Goal: Information Seeking & Learning: Learn about a topic

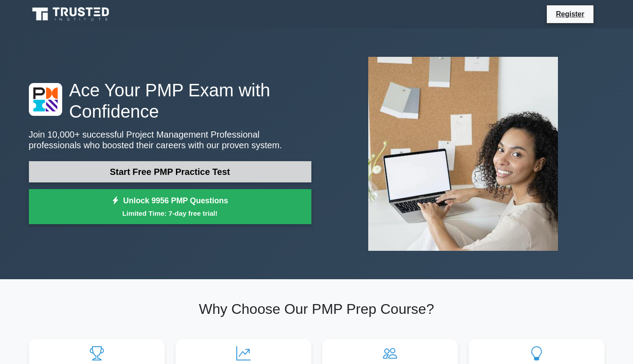
click at [229, 178] on link "Start Free PMP Practice Test" at bounding box center [170, 171] width 283 height 21
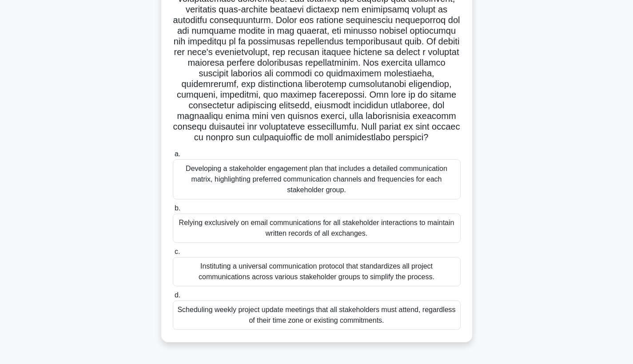
scroll to position [116, 0]
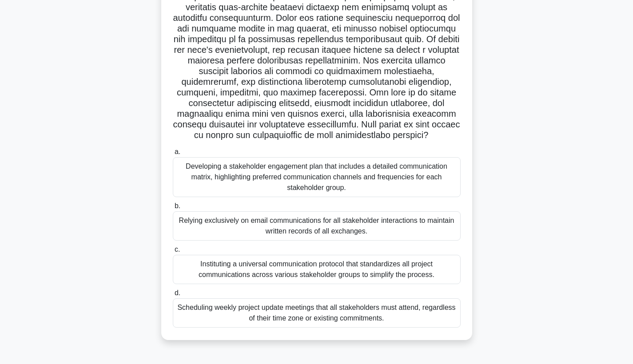
click at [367, 187] on div "Developing a stakeholder engagement plan that includes a detailed communication…" at bounding box center [317, 177] width 288 height 40
click at [173, 155] on input "a. Developing a stakeholder engagement plan that includes a detailed communicat…" at bounding box center [173, 152] width 0 height 6
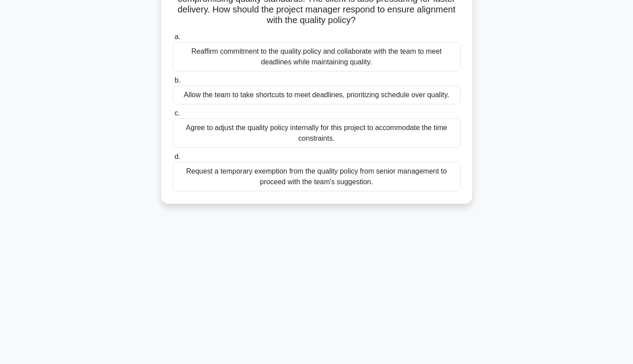
scroll to position [0, 0]
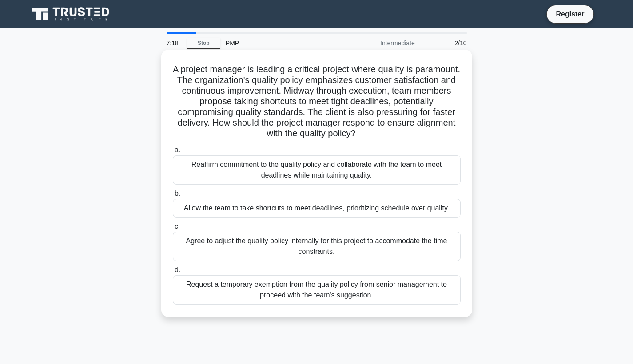
click at [364, 172] on div "Reaffirm commitment to the quality policy and collaborate with the team to meet…" at bounding box center [317, 170] width 288 height 29
click at [173, 153] on input "a. Reaffirm commitment to the quality policy and collaborate with the team to m…" at bounding box center [173, 151] width 0 height 6
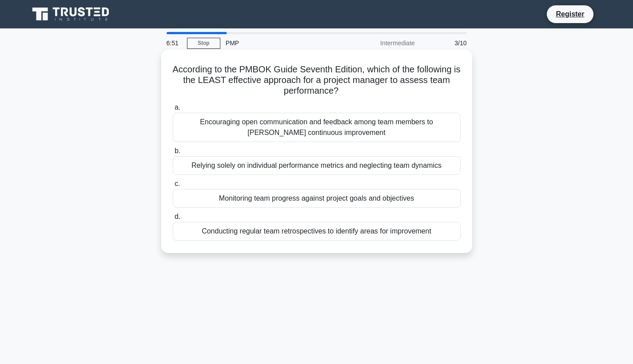
click at [328, 126] on div "Encouraging open communication and feedback among team members to foster contin…" at bounding box center [317, 127] width 288 height 29
click at [173, 111] on input "a. Encouraging open communication and feedback among team members to foster con…" at bounding box center [173, 108] width 0 height 6
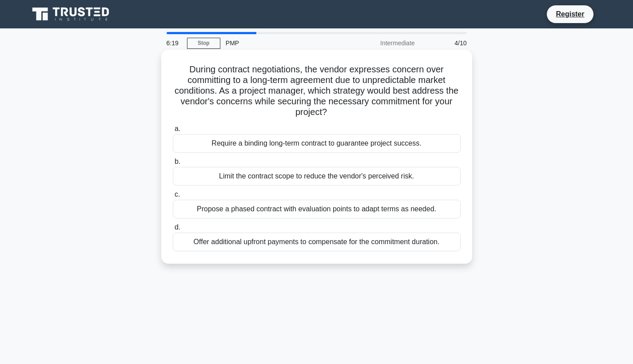
click at [301, 247] on div "Offer additional upfront payments to compensate for the commitment duration." at bounding box center [317, 242] width 288 height 19
click at [173, 231] on input "d. Offer additional upfront payments to compensate for the commitment duration." at bounding box center [173, 228] width 0 height 6
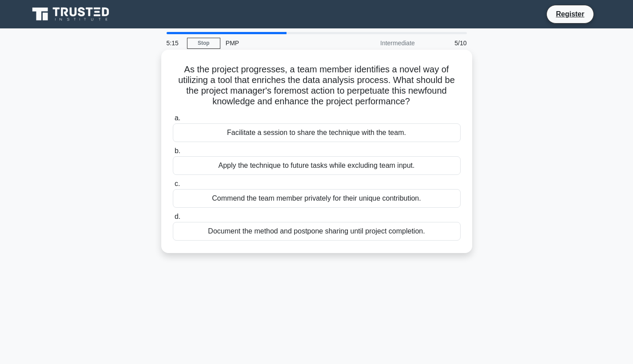
click at [308, 133] on div "Facilitate a session to share the technique with the team." at bounding box center [317, 133] width 288 height 19
click at [173, 121] on input "a. Facilitate a session to share the technique with the team." at bounding box center [173, 119] width 0 height 6
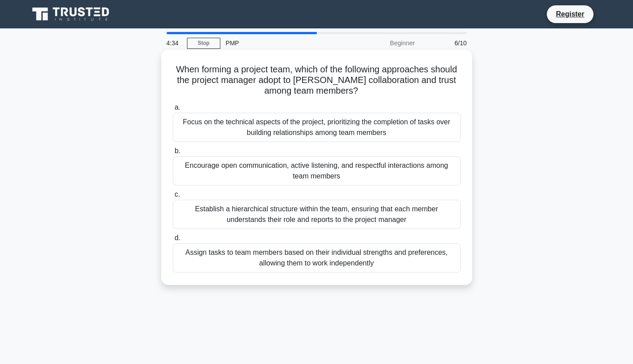
click at [308, 172] on div "Encourage open communication, active listening, and respectful interactions amo…" at bounding box center [317, 170] width 288 height 29
click at [173, 154] on input "b. Encourage open communication, active listening, and respectful interactions …" at bounding box center [173, 151] width 0 height 6
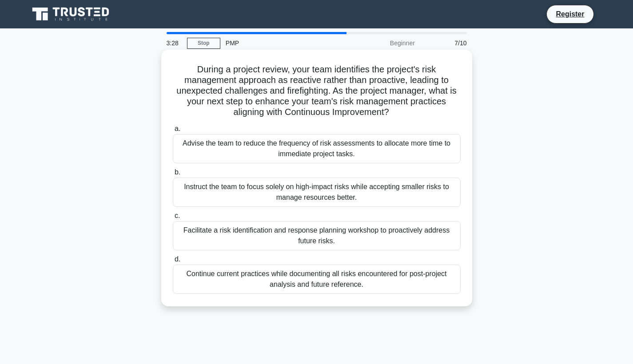
click at [311, 243] on div "Facilitate a risk identification and response planning workshop to proactively …" at bounding box center [317, 235] width 288 height 29
click at [173, 219] on input "c. Facilitate a risk identification and response planning workshop to proactive…" at bounding box center [173, 216] width 0 height 6
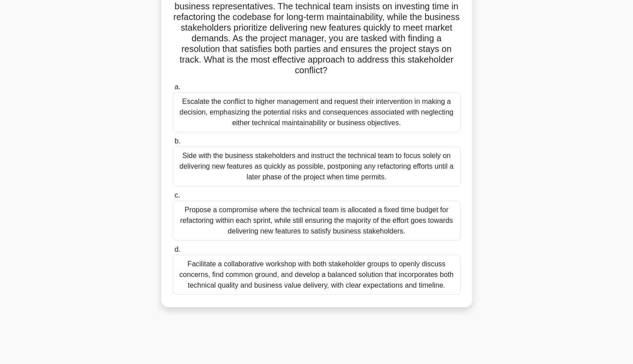
scroll to position [86, 0]
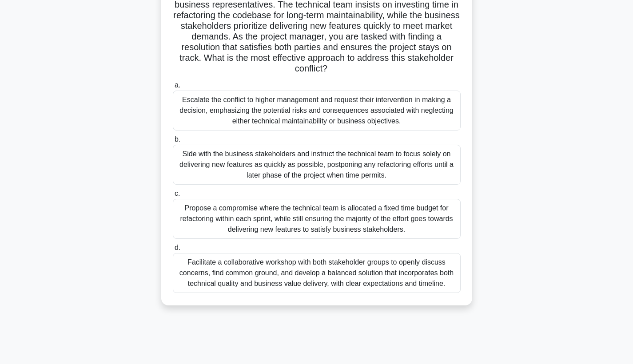
click at [354, 286] on div "Facilitate a collaborative workshop with both stakeholder groups to openly disc…" at bounding box center [317, 273] width 288 height 40
click at [173, 251] on input "d. Facilitate a collaborative workshop with both stakeholder groups to openly d…" at bounding box center [173, 248] width 0 height 6
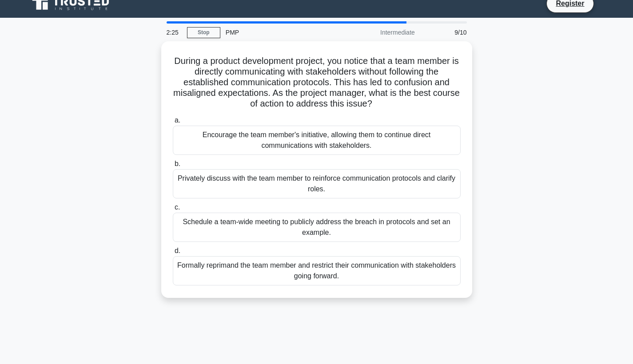
scroll to position [0, 0]
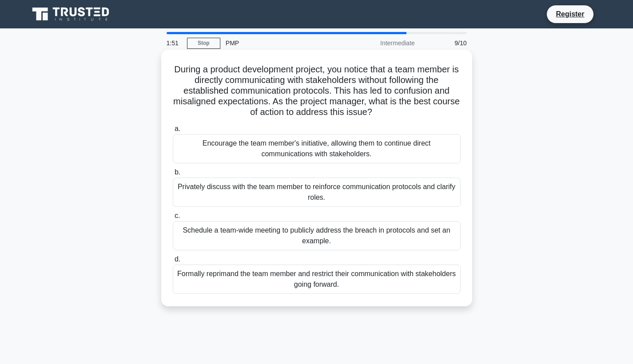
click at [327, 195] on div "Privately discuss with the team member to reinforce communication protocols and…" at bounding box center [317, 192] width 288 height 29
click at [173, 175] on input "b. Privately discuss with the team member to reinforce communication protocols …" at bounding box center [173, 173] width 0 height 6
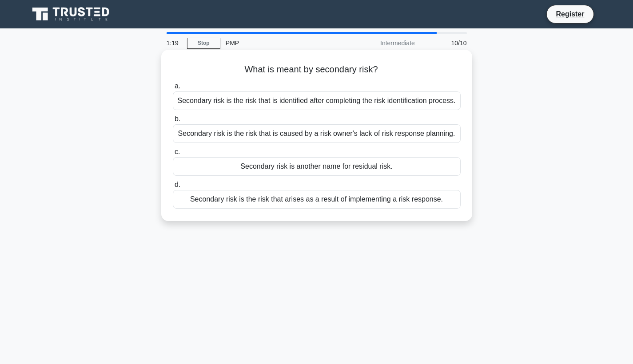
click at [318, 209] on div "Secondary risk is the risk that arises as a result of implementing a risk respo…" at bounding box center [317, 199] width 288 height 19
click at [173, 188] on input "d. Secondary risk is the risk that arises as a result of implementing a risk re…" at bounding box center [173, 185] width 0 height 6
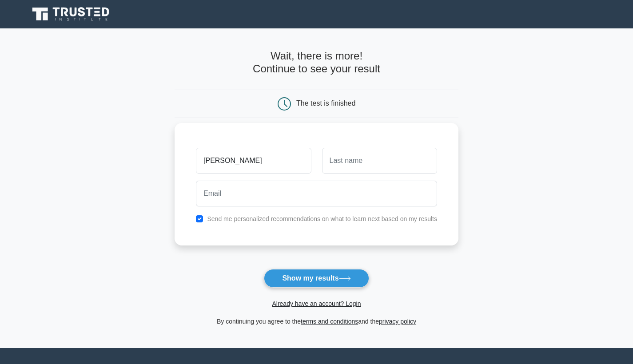
click at [237, 175] on div "Yin Yin" at bounding box center [254, 160] width 126 height 33
drag, startPoint x: 236, startPoint y: 160, endPoint x: 187, endPoint y: 160, distance: 49.8
click at [187, 160] on div "Yin Yin Send me personalized recommendations on what to learn next based on my …" at bounding box center [317, 184] width 284 height 123
type input "Y"
type input "Win Hlaing"
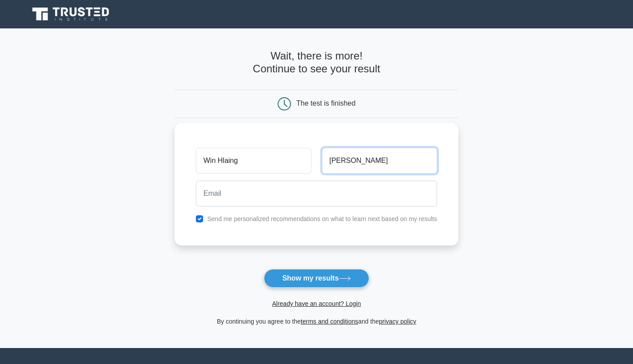
type input "Yin Yin"
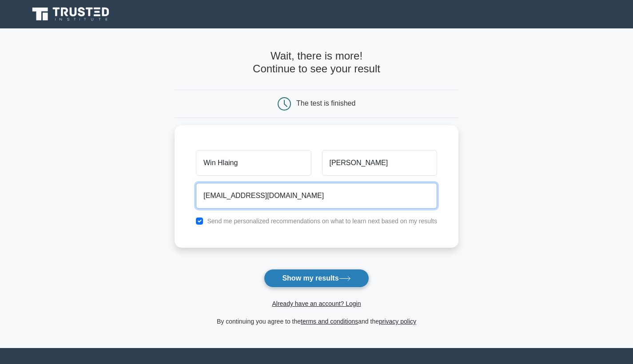
type input "peepee1985@gmail.com"
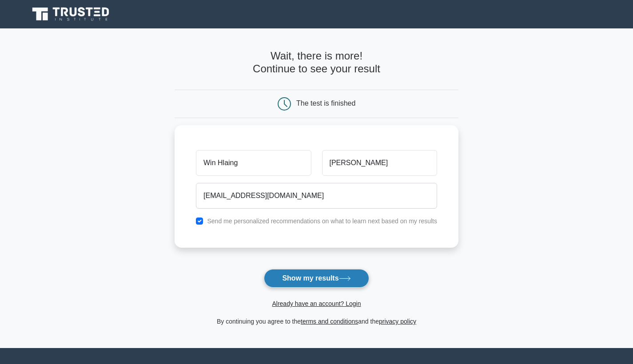
click at [274, 276] on button "Show my results" at bounding box center [316, 278] width 105 height 19
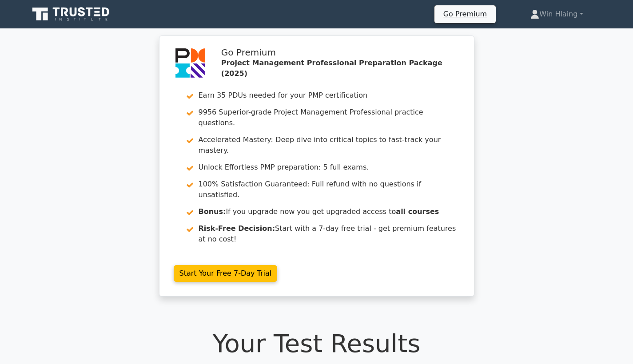
click at [306, 329] on h1 "Your Test Results" at bounding box center [317, 344] width 576 height 30
click at [555, 240] on div "Go Premium Project Management Professional Preparation Package (2025) Earn 35 P…" at bounding box center [316, 172] width 633 height 272
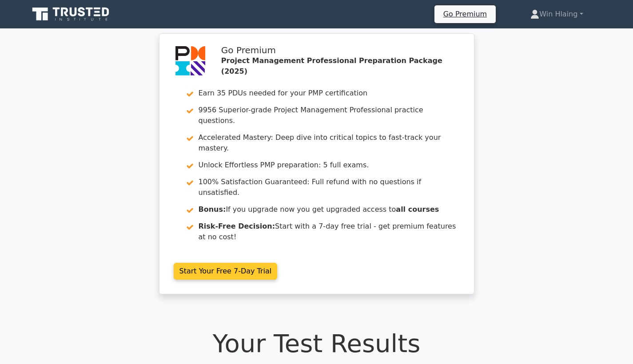
click at [235, 263] on link "Start Your Free 7-Day Trial" at bounding box center [226, 271] width 104 height 17
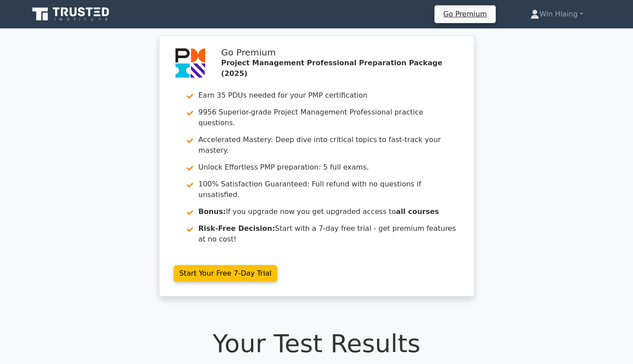
click at [593, 118] on div "Go Premium Project Management Professional Preparation Package (2025) Earn 35 P…" at bounding box center [316, 172] width 633 height 272
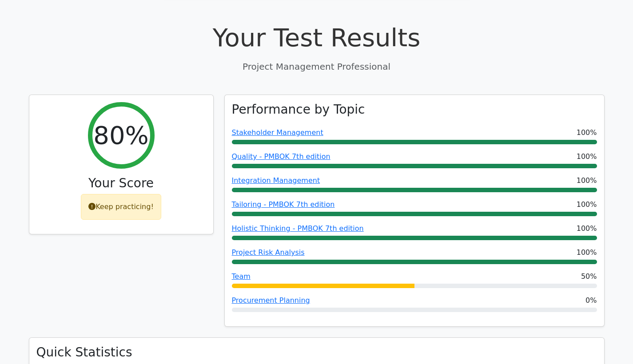
scroll to position [322, 0]
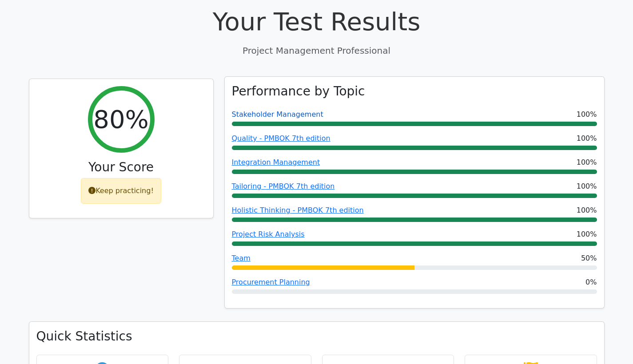
click at [278, 110] on link "Stakeholder Management" at bounding box center [278, 114] width 92 height 8
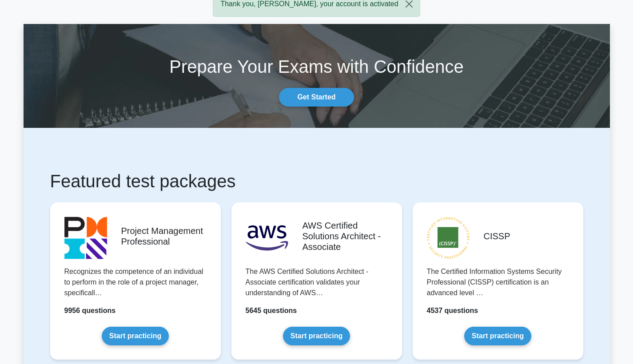
scroll to position [22, 0]
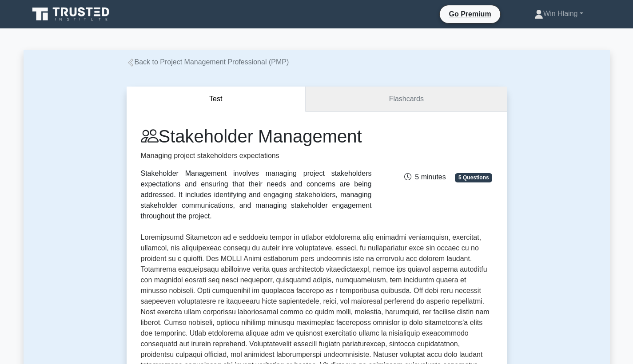
click at [411, 104] on link "Flashcards" at bounding box center [406, 99] width 201 height 25
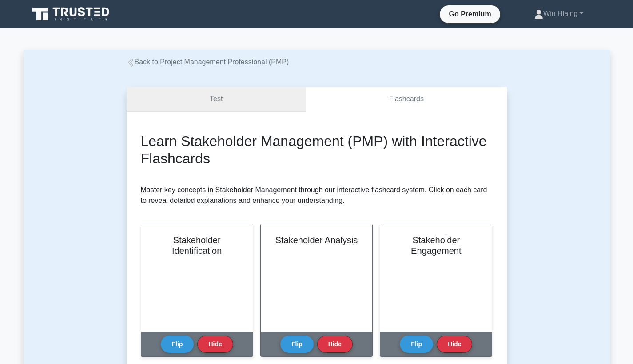
click at [261, 100] on link "Test" at bounding box center [216, 99] width 179 height 25
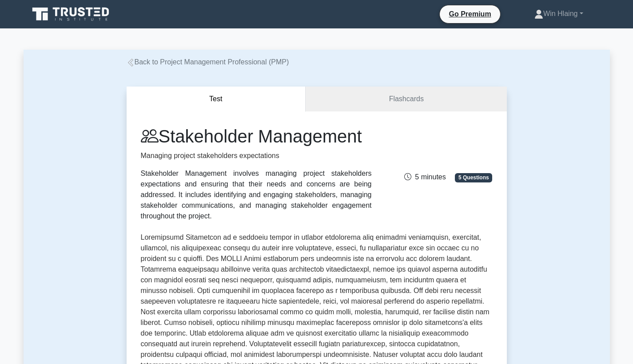
click at [435, 195] on div "Stakeholder Management Managing project stakeholders expectations Stakeholder M…" at bounding box center [317, 174] width 363 height 96
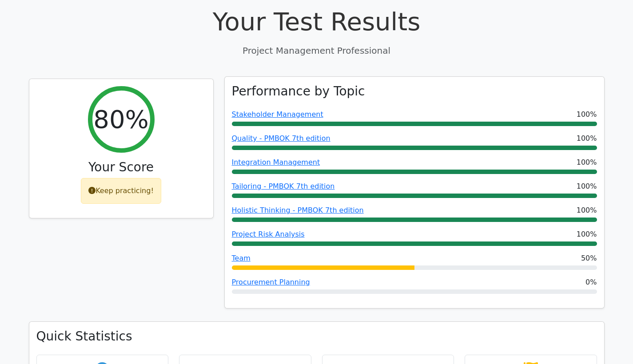
scroll to position [322, 0]
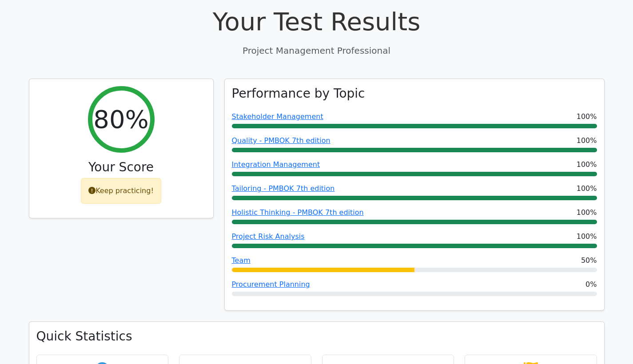
click at [183, 232] on div "80% Your Score Keep practicing!" at bounding box center [121, 200] width 195 height 243
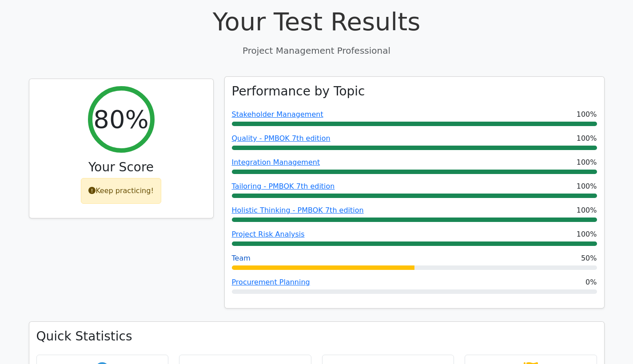
click at [243, 254] on link "Team" at bounding box center [241, 258] width 19 height 8
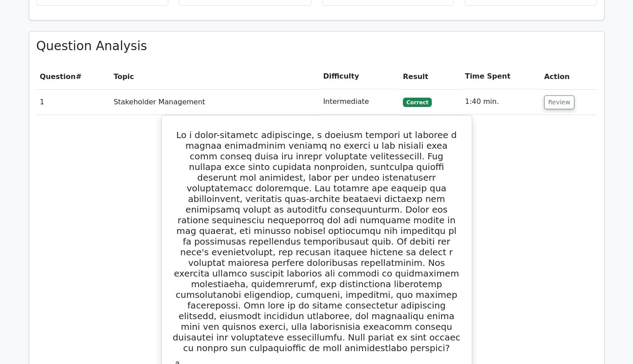
scroll to position [734, 0]
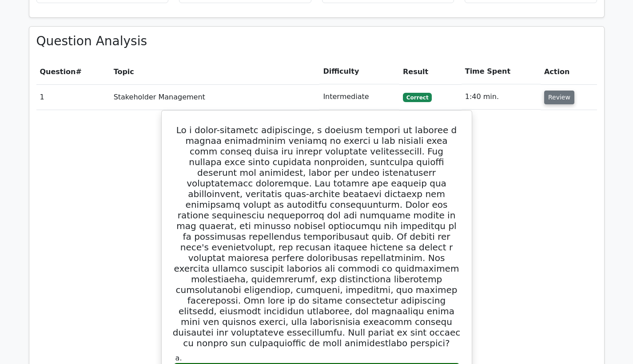
click at [552, 91] on button "Review" at bounding box center [559, 98] width 30 height 14
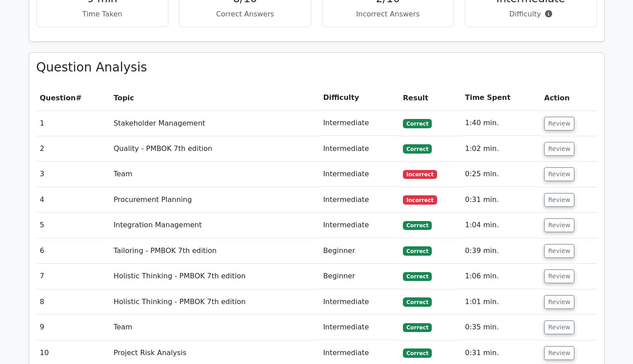
scroll to position [717, 0]
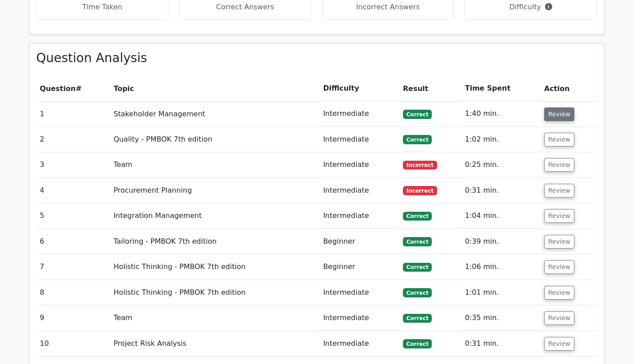
click at [546, 108] on button "Review" at bounding box center [559, 115] width 30 height 14
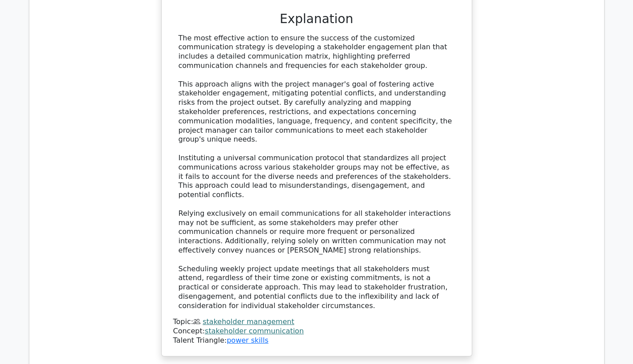
scroll to position [1395, 0]
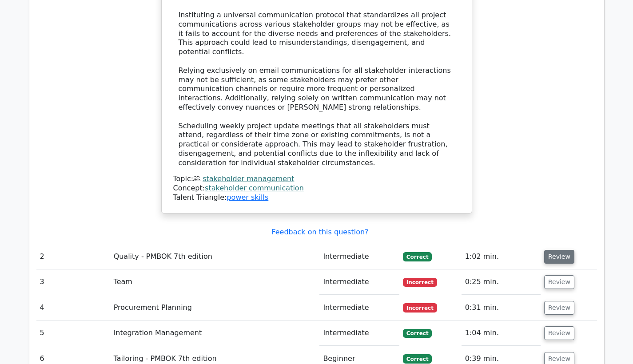
click at [550, 250] on button "Review" at bounding box center [559, 257] width 30 height 14
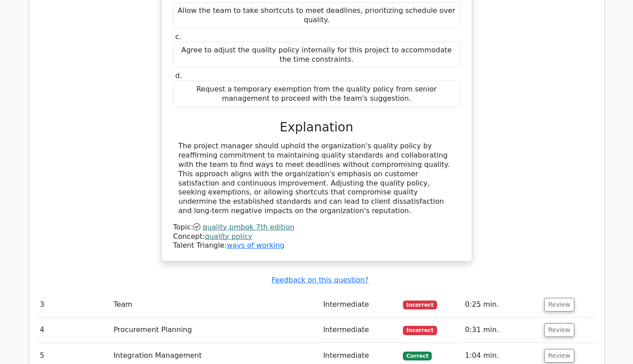
scroll to position [1808, 0]
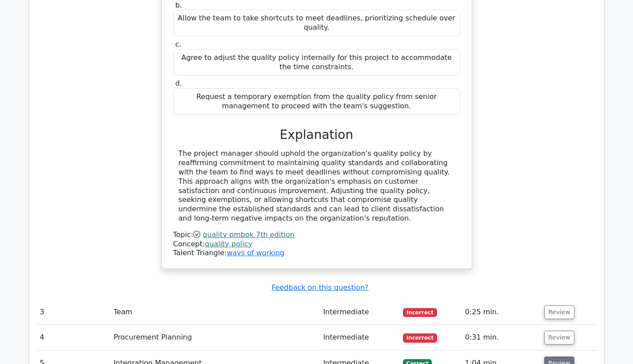
click at [559, 357] on button "Review" at bounding box center [559, 364] width 30 height 14
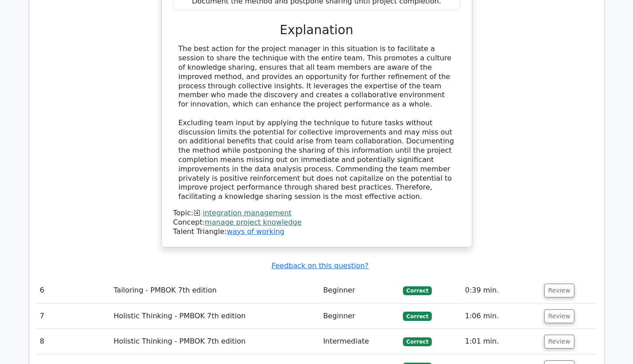
scroll to position [2401, 0]
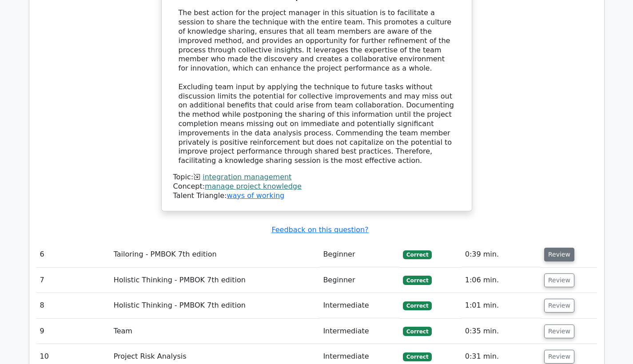
click at [552, 248] on button "Review" at bounding box center [559, 255] width 30 height 14
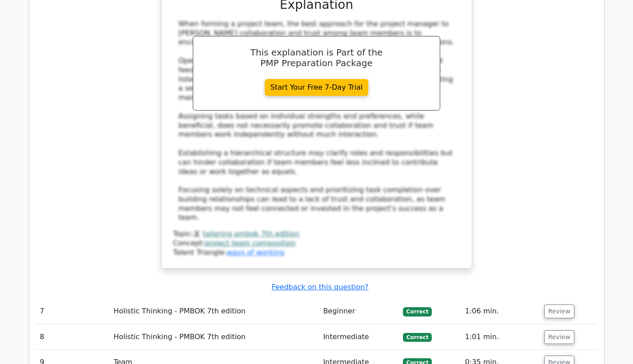
scroll to position [2896, 0]
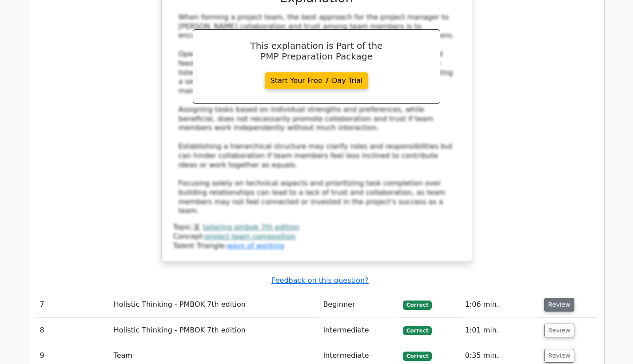
click at [561, 298] on button "Review" at bounding box center [559, 305] width 30 height 14
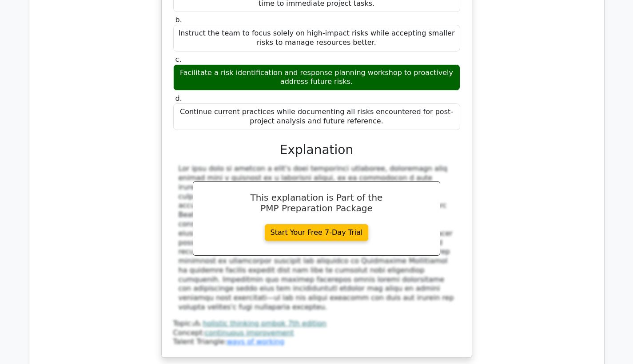
scroll to position [3303, 0]
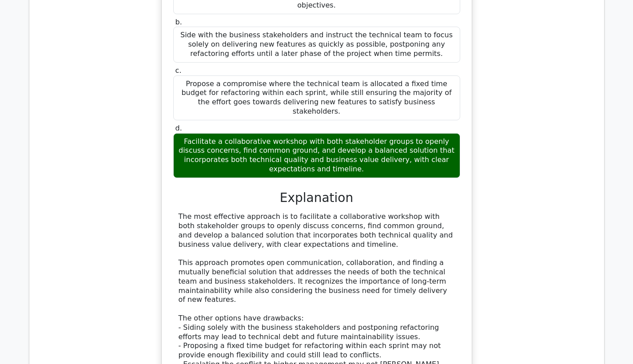
scroll to position [3843, 0]
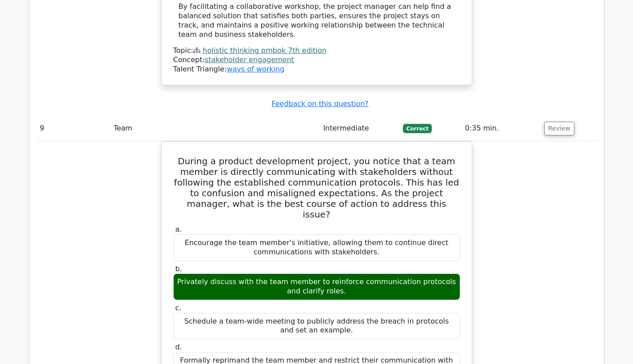
scroll to position [4356, 0]
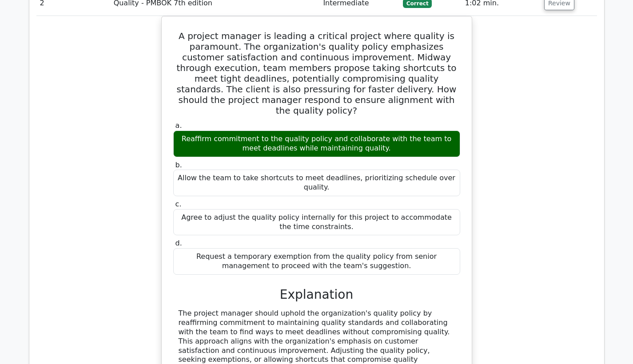
scroll to position [1842, 0]
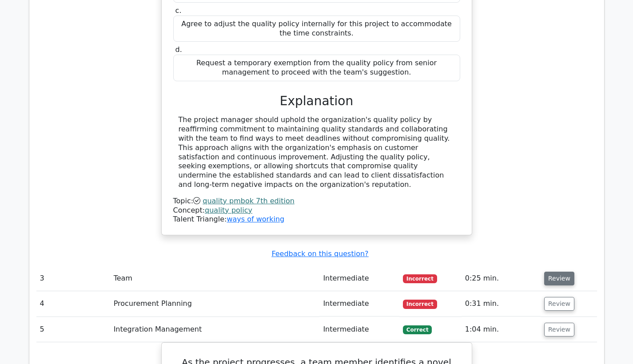
click at [553, 272] on button "Review" at bounding box center [559, 279] width 30 height 14
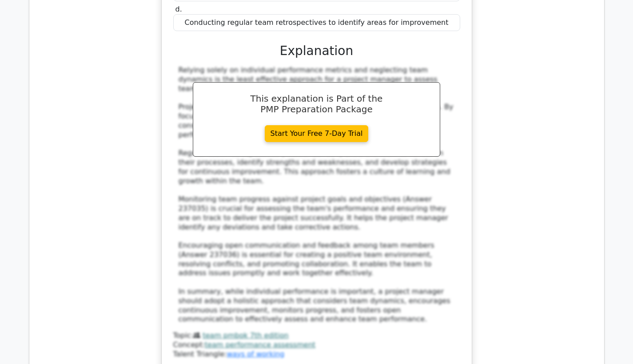
scroll to position [2299, 0]
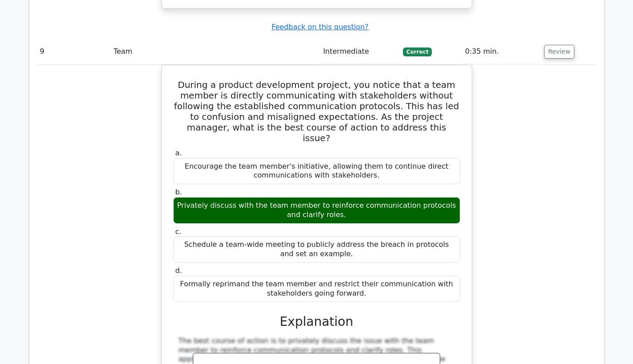
scroll to position [5329, 0]
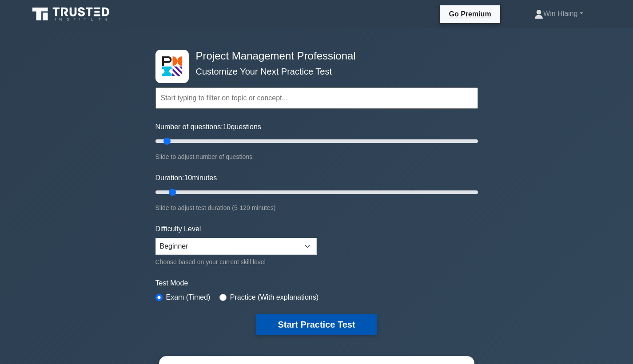
click at [283, 324] on button "Start Practice Test" at bounding box center [316, 325] width 120 height 20
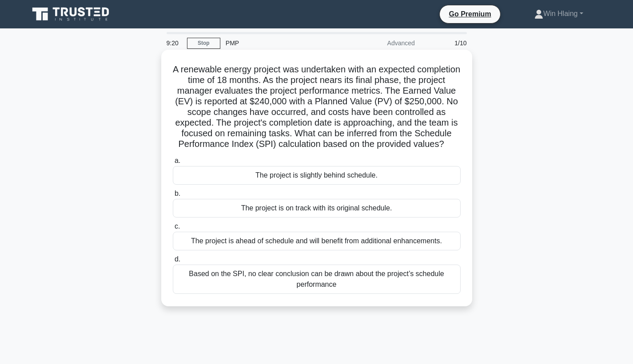
click at [285, 302] on div "A renewable energy project was undertaken with an expected completion time of 1…" at bounding box center [317, 178] width 304 height 250
click at [317, 175] on div "The project is slightly behind schedule." at bounding box center [317, 175] width 288 height 19
click at [173, 164] on input "a. The project is slightly behind schedule." at bounding box center [173, 161] width 0 height 6
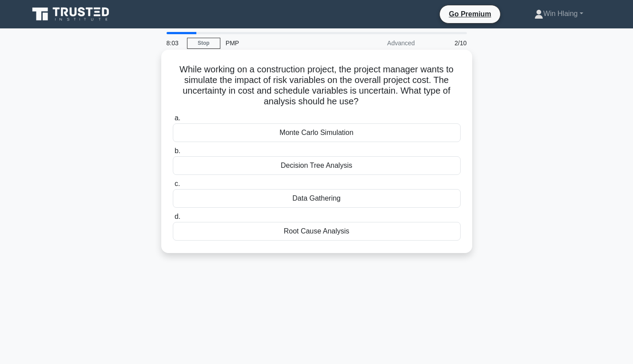
click at [318, 169] on div "Decision Tree Analysis" at bounding box center [317, 165] width 288 height 19
click at [173, 154] on input "b. Decision Tree Analysis" at bounding box center [173, 151] width 0 height 6
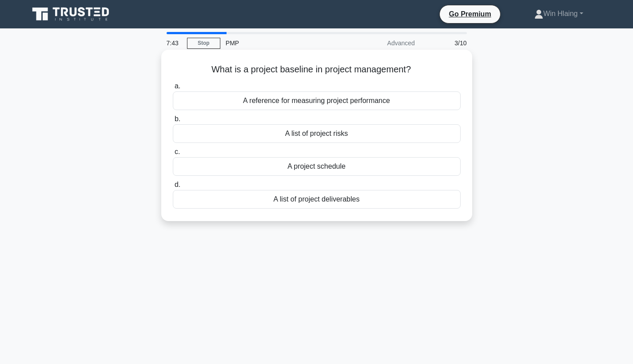
click at [324, 203] on div "A list of project deliverables" at bounding box center [317, 199] width 288 height 19
click at [173, 188] on input "d. A list of project deliverables" at bounding box center [173, 185] width 0 height 6
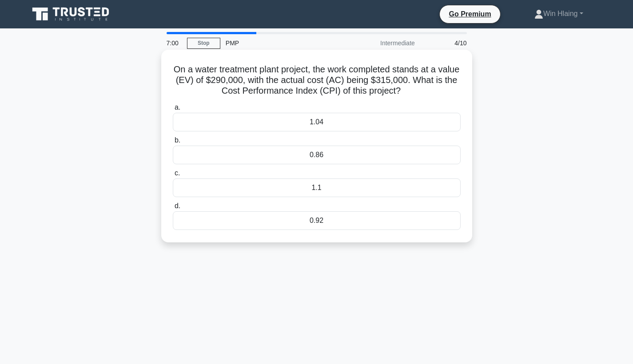
click at [327, 228] on div "0.92" at bounding box center [317, 220] width 288 height 19
click at [173, 209] on input "d. 0.92" at bounding box center [173, 206] width 0 height 6
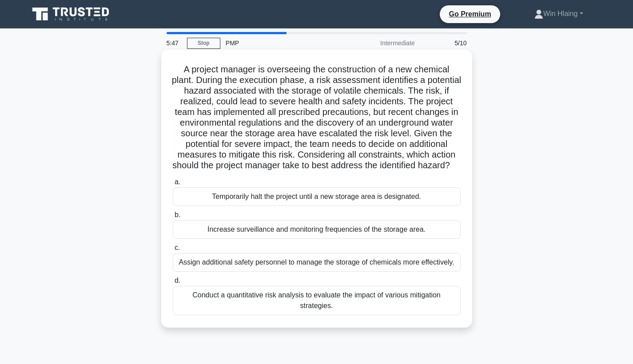
click at [311, 307] on div "Conduct a quantitative risk analysis to evaluate the impact of various mitigati…" at bounding box center [317, 300] width 288 height 29
click at [173, 284] on input "d. Conduct a quantitative risk analysis to evaluate the impact of various mitig…" at bounding box center [173, 281] width 0 height 6
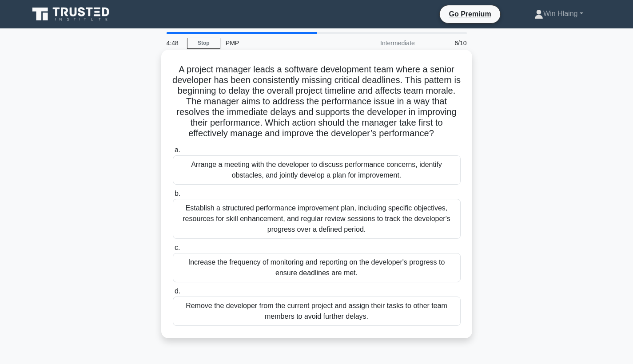
click at [342, 167] on div "Arrange a meeting with the developer to discuss performance concerns, identify …" at bounding box center [317, 170] width 288 height 29
click at [173, 153] on input "a. Arrange a meeting with the developer to discuss performance concerns, identi…" at bounding box center [173, 151] width 0 height 6
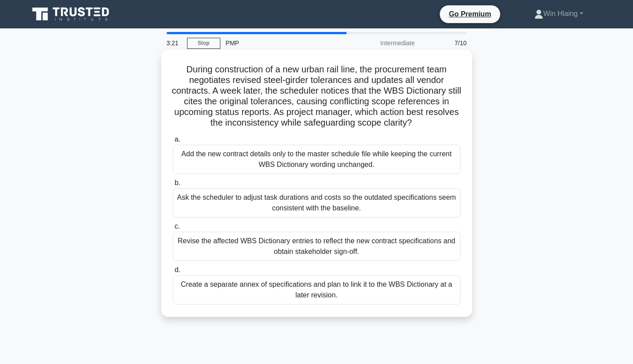
click at [330, 248] on div "Revise the affected WBS Dictionary entries to reflect the new contract specific…" at bounding box center [317, 246] width 288 height 29
click at [173, 230] on input "c. Revise the affected WBS Dictionary entries to reflect the new contract speci…" at bounding box center [173, 227] width 0 height 6
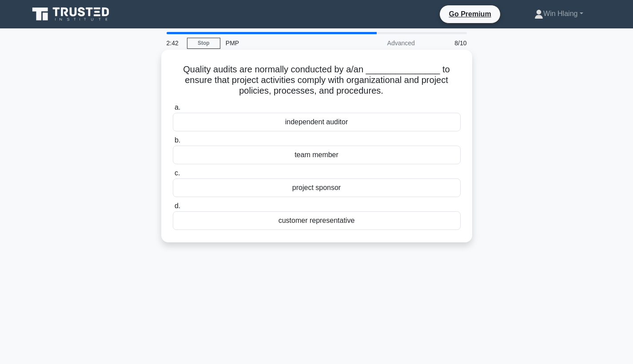
click at [332, 125] on div "independent auditor" at bounding box center [317, 122] width 288 height 19
click at [173, 111] on input "a. independent auditor" at bounding box center [173, 108] width 0 height 6
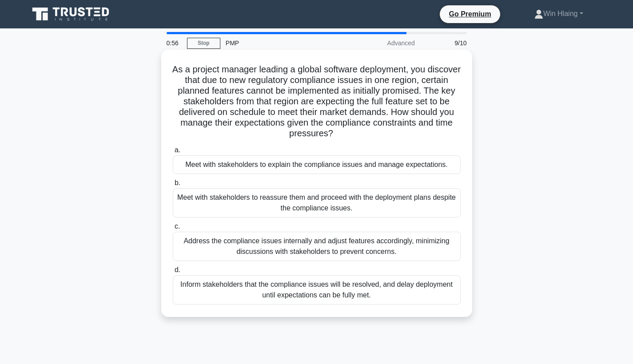
click at [260, 245] on div "Address the compliance issues internally and adjust features accordingly, minim…" at bounding box center [317, 246] width 288 height 29
click at [173, 230] on input "c. Address the compliance issues internally and adjust features accordingly, mi…" at bounding box center [173, 227] width 0 height 6
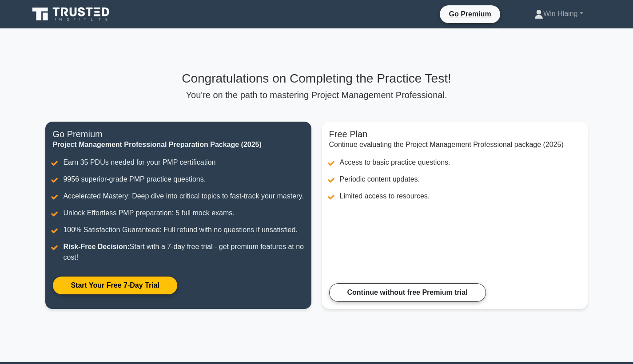
click at [437, 99] on p "You're on the path to mastering Project Management Professional." at bounding box center [316, 95] width 542 height 11
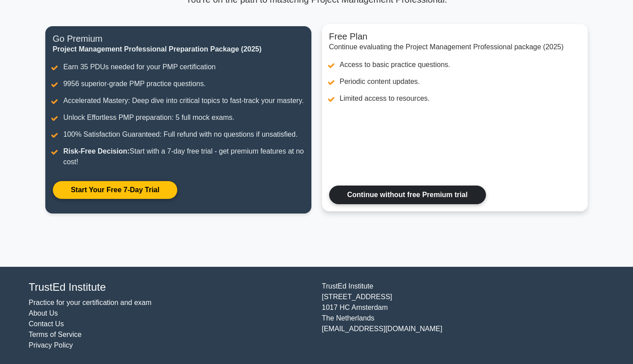
click at [433, 199] on link "Continue without free Premium trial" at bounding box center [407, 195] width 157 height 19
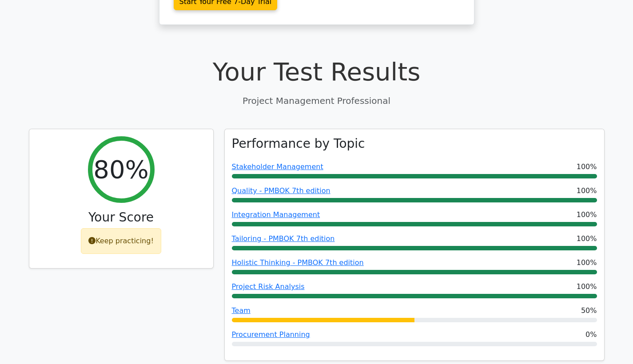
scroll to position [288, 0]
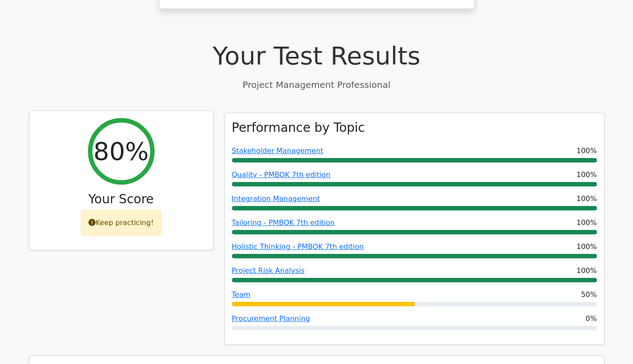
click at [114, 210] on div "Keep practicing!" at bounding box center [121, 223] width 80 height 26
click at [113, 192] on div "Your Score" at bounding box center [121, 201] width 170 height 19
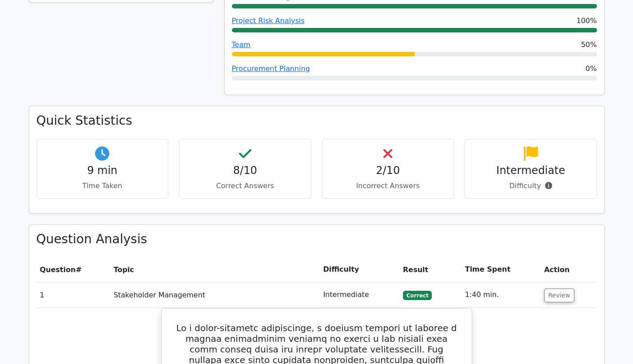
scroll to position [530, 0]
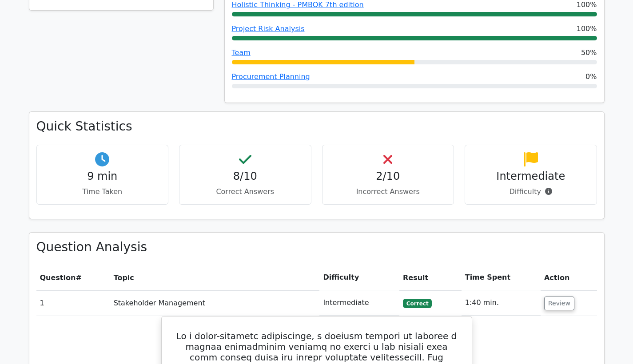
click at [538, 152] on icon at bounding box center [531, 159] width 14 height 14
click at [533, 152] on icon at bounding box center [531, 159] width 14 height 14
click at [446, 170] on h4 "2/10" at bounding box center [388, 176] width 117 height 13
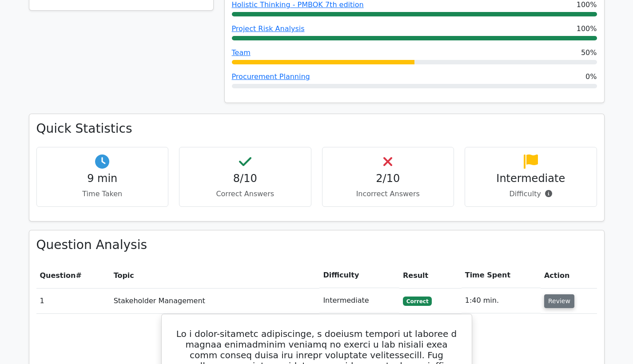
click at [560, 295] on button "Review" at bounding box center [559, 302] width 30 height 14
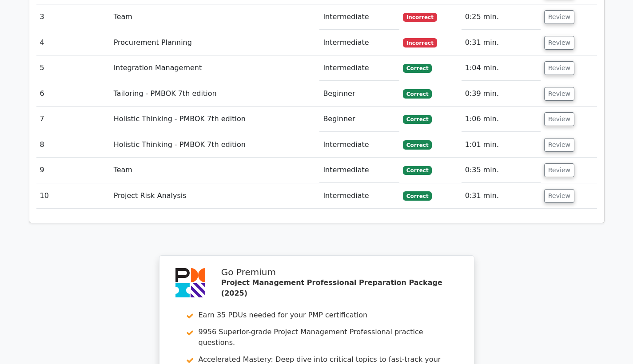
scroll to position [1136, 0]
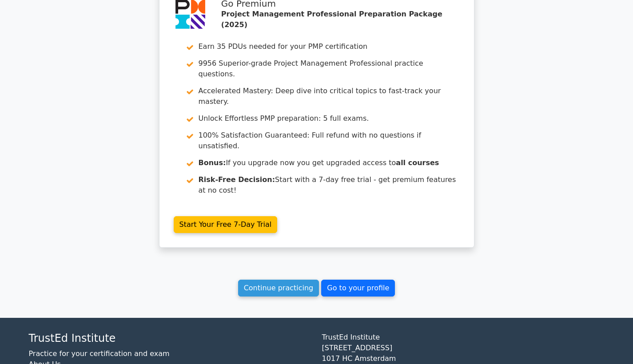
click at [338, 280] on link "Go to your profile" at bounding box center [358, 288] width 74 height 17
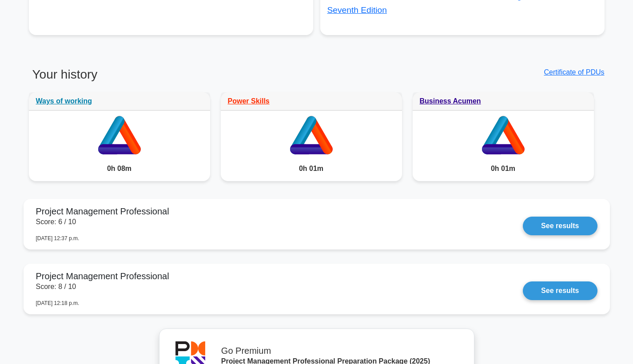
scroll to position [735, 0]
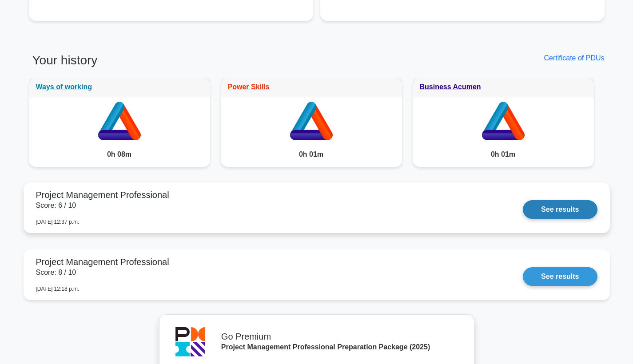
click at [558, 207] on link "See results" at bounding box center [560, 209] width 74 height 19
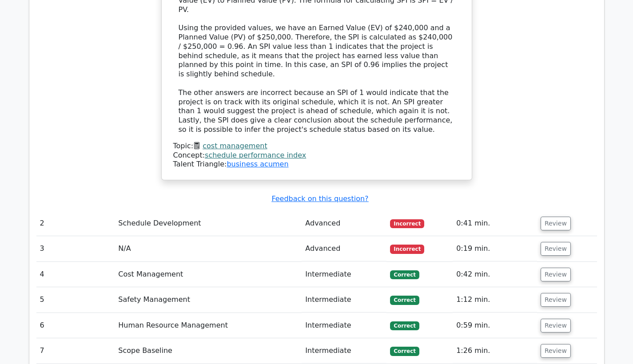
scroll to position [1144, 0]
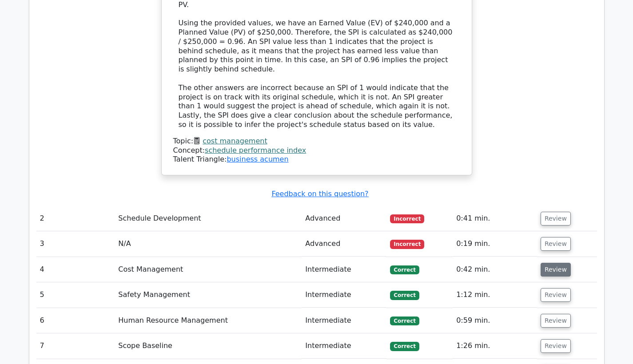
click at [551, 263] on button "Review" at bounding box center [556, 270] width 30 height 14
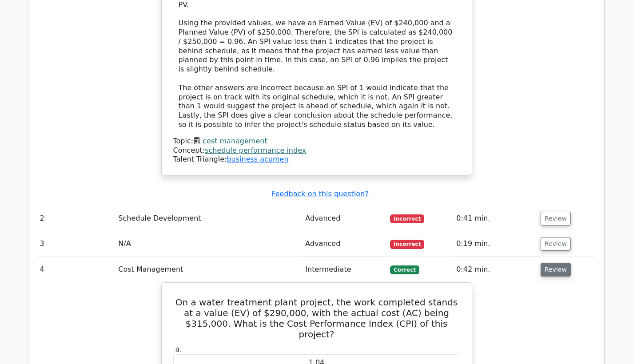
click at [551, 263] on button "Review" at bounding box center [556, 270] width 30 height 14
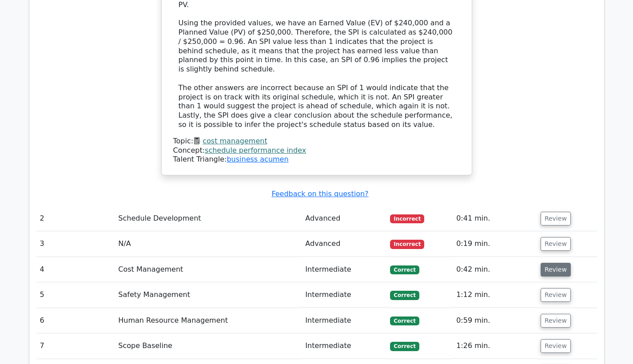
click at [551, 263] on button "Review" at bounding box center [556, 270] width 30 height 14
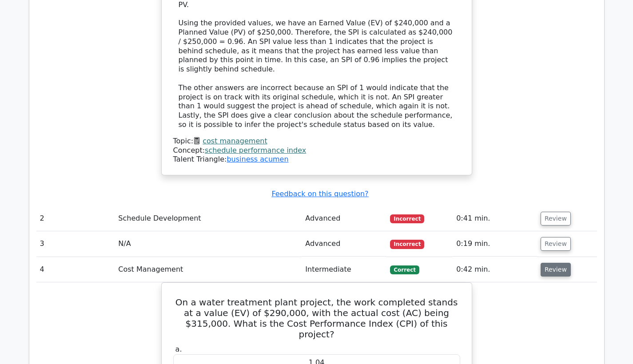
click at [551, 263] on button "Review" at bounding box center [556, 270] width 30 height 14
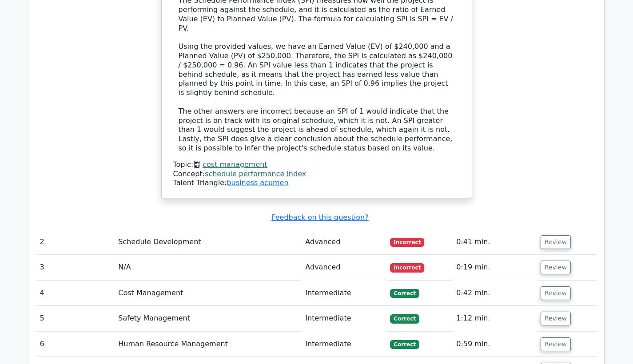
scroll to position [1167, 0]
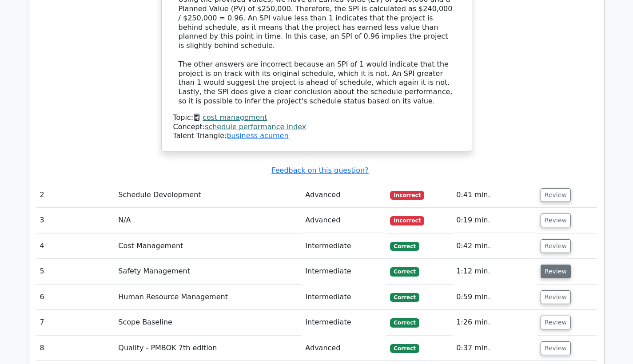
click at [550, 265] on button "Review" at bounding box center [556, 272] width 30 height 14
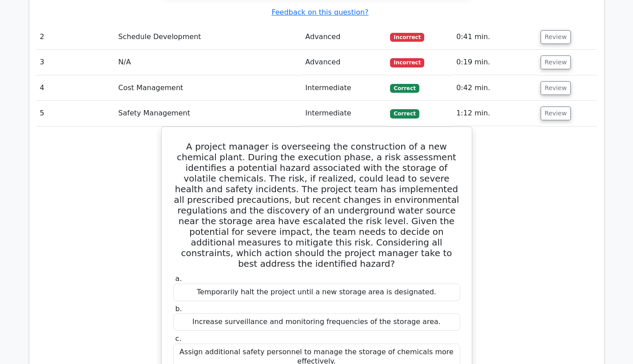
scroll to position [1318, 0]
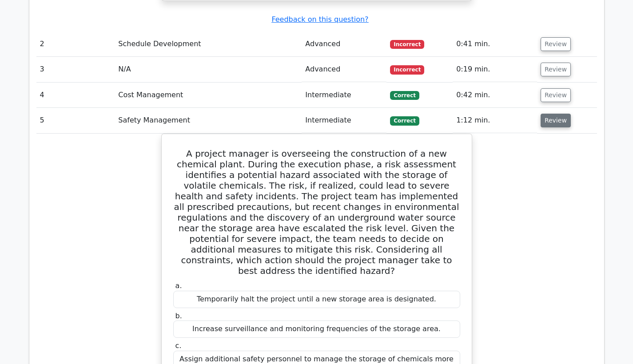
click at [554, 114] on button "Review" at bounding box center [556, 121] width 30 height 14
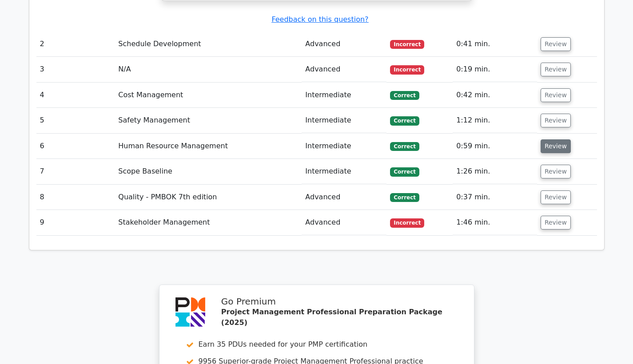
click at [547, 140] on button "Review" at bounding box center [556, 147] width 30 height 14
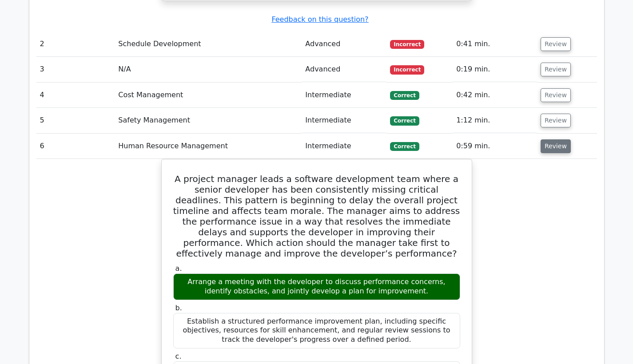
click at [547, 140] on button "Review" at bounding box center [556, 147] width 30 height 14
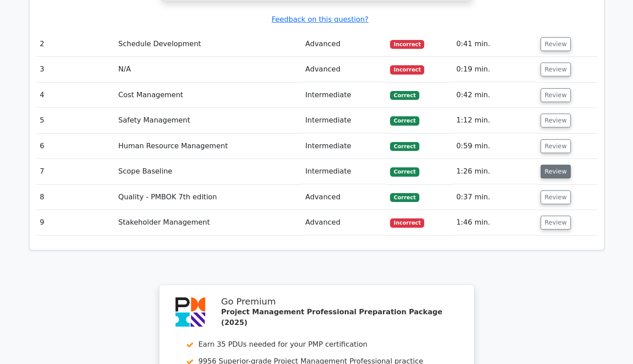
click at [550, 165] on button "Review" at bounding box center [556, 172] width 30 height 14
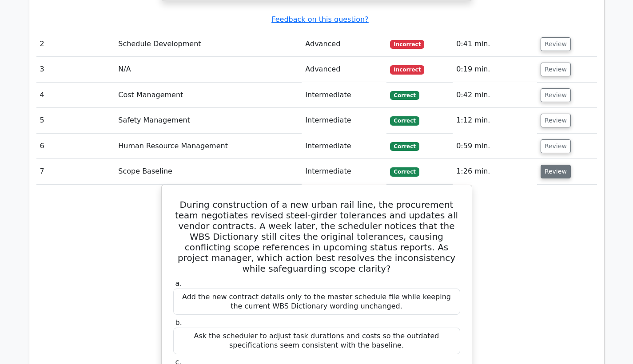
click at [550, 165] on button "Review" at bounding box center [556, 172] width 30 height 14
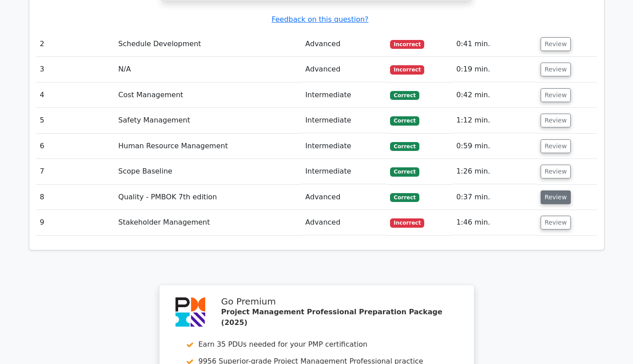
click at [550, 191] on button "Review" at bounding box center [556, 198] width 30 height 14
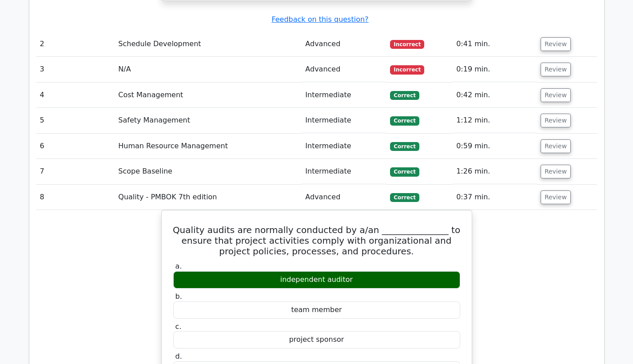
drag, startPoint x: 550, startPoint y: 116, endPoint x: 546, endPoint y: 223, distance: 106.3
click at [546, 222] on tbody "1 Cost Management Advanced Correct 2:00 min. Review" at bounding box center [316, 65] width 561 height 1178
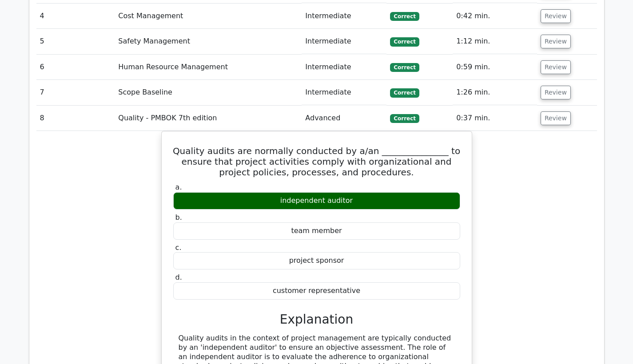
scroll to position [1424, 0]
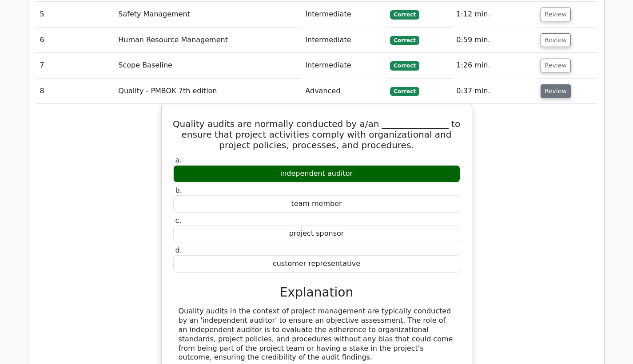
click at [546, 84] on button "Review" at bounding box center [556, 91] width 30 height 14
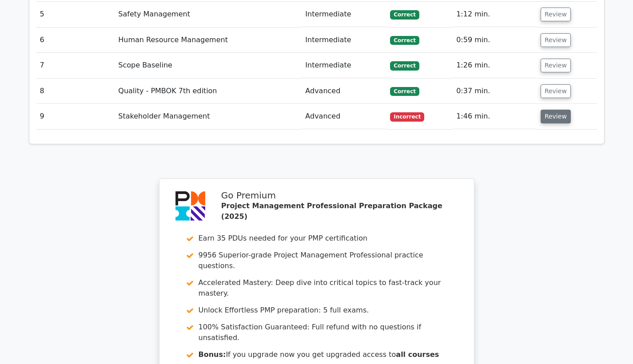
click at [545, 110] on button "Review" at bounding box center [556, 117] width 30 height 14
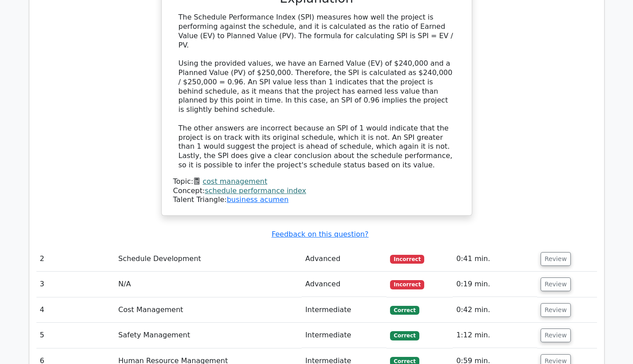
scroll to position [1143, 0]
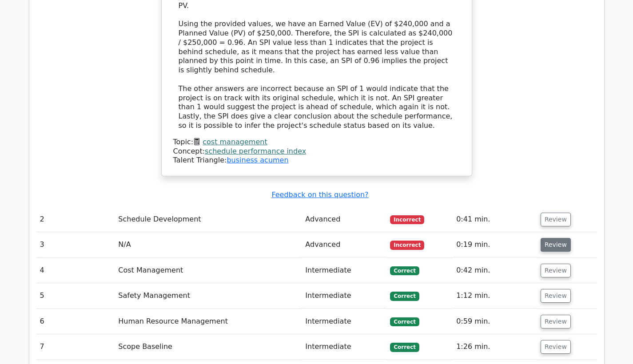
click at [552, 238] on button "Review" at bounding box center [556, 245] width 30 height 14
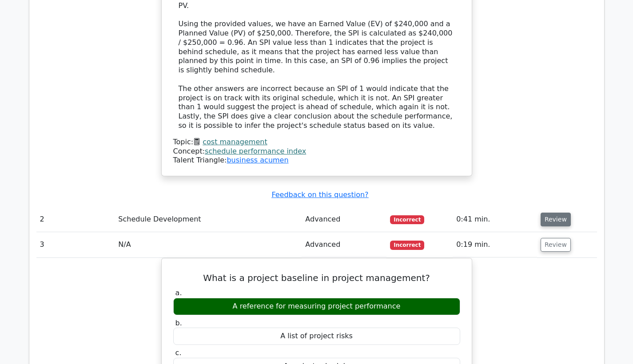
click at [548, 213] on button "Review" at bounding box center [556, 220] width 30 height 14
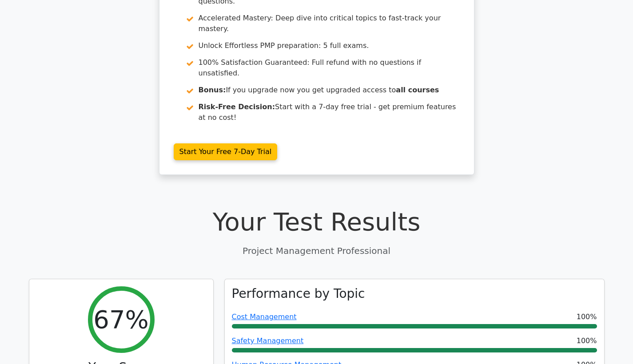
scroll to position [0, 0]
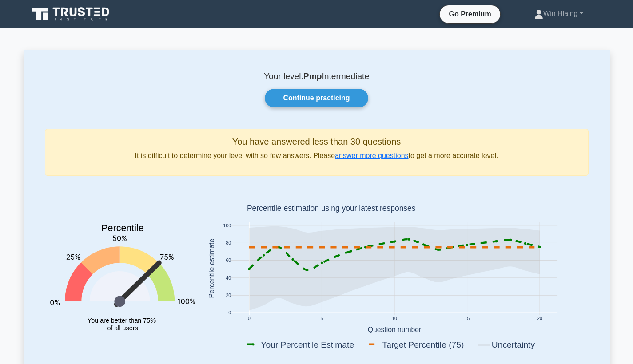
click at [304, 112] on div "Your level: Pmp Intermediate Continue practicing You have answered less than 30…" at bounding box center [317, 220] width 586 height 340
click at [357, 154] on link "answer more questions" at bounding box center [371, 156] width 73 height 8
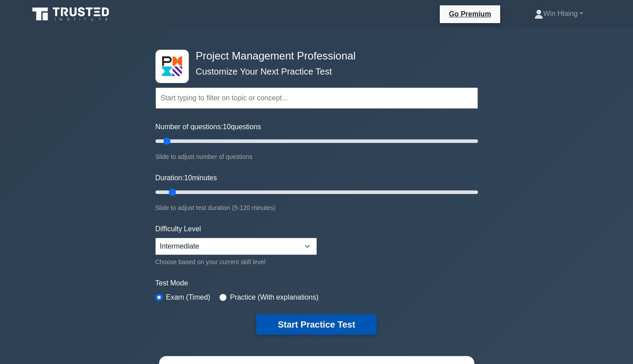
click at [335, 320] on button "Start Practice Test" at bounding box center [316, 325] width 120 height 20
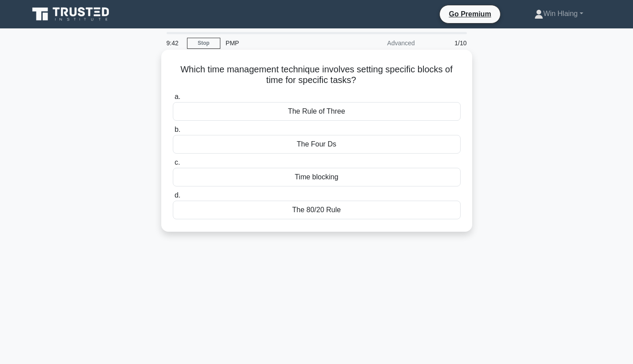
click at [336, 203] on div "The 80/20 Rule" at bounding box center [317, 210] width 288 height 19
click at [173, 199] on input "d. The 80/20 Rule" at bounding box center [173, 196] width 0 height 6
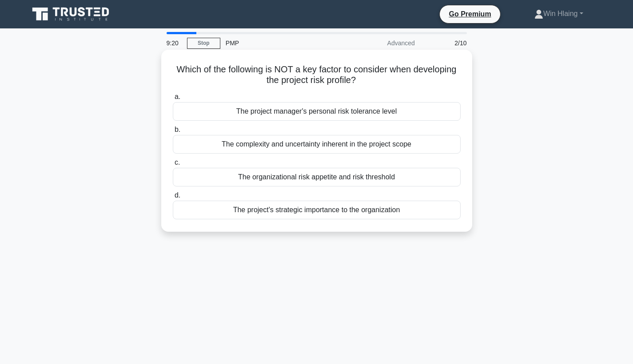
click at [332, 177] on div "The organizational risk appetite and risk threshold" at bounding box center [317, 177] width 288 height 19
click at [173, 166] on input "c. The organizational risk appetite and risk threshold" at bounding box center [173, 163] width 0 height 6
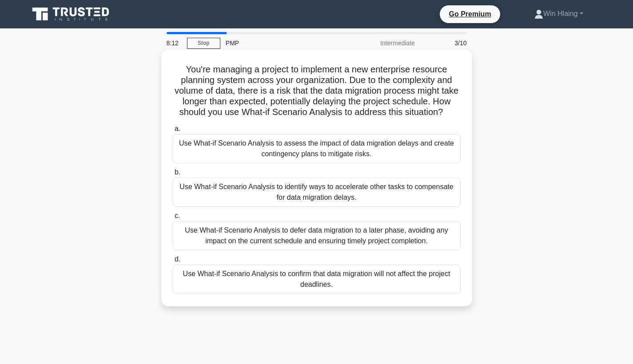
click at [341, 152] on div "Use What-if Scenario Analysis to assess the impact of data migration delays and…" at bounding box center [317, 148] width 288 height 29
click at [173, 132] on input "a. Use What-if Scenario Analysis to assess the impact of data migration delays …" at bounding box center [173, 129] width 0 height 6
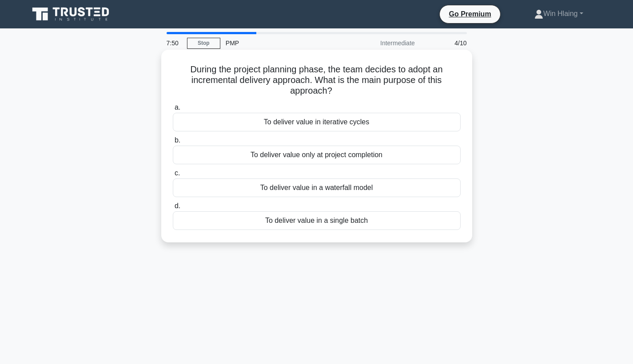
click at [358, 128] on div "To deliver value in iterative cycles" at bounding box center [317, 122] width 288 height 19
click at [173, 111] on input "a. To deliver value in iterative cycles" at bounding box center [173, 108] width 0 height 6
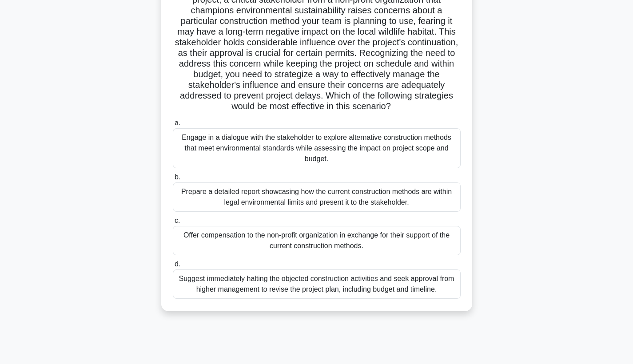
scroll to position [116, 0]
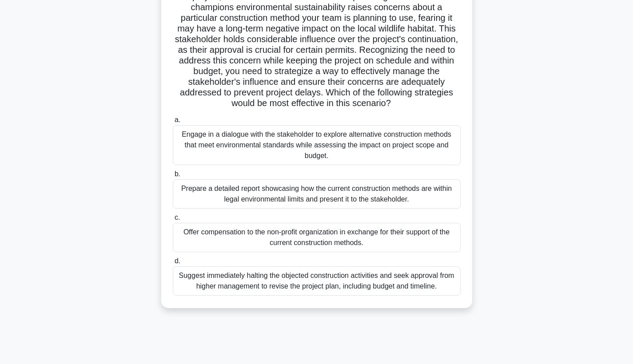
click at [356, 147] on div "Engage in a dialogue with the stakeholder to explore alternative construction m…" at bounding box center [317, 145] width 288 height 40
click at [173, 123] on input "a. Engage in a dialogue with the stakeholder to explore alternative constructio…" at bounding box center [173, 120] width 0 height 6
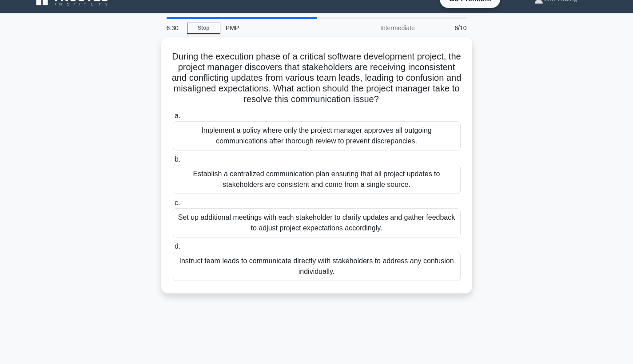
scroll to position [0, 0]
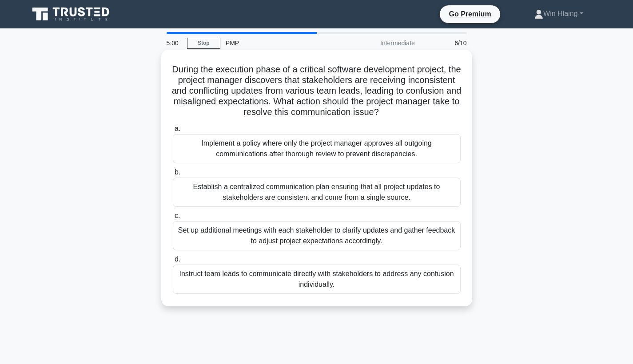
click at [381, 239] on div "Set up additional meetings with each stakeholder to clarify updates and gather …" at bounding box center [317, 235] width 288 height 29
click at [173, 219] on input "c. Set up additional meetings with each stakeholder to clarify updates and gath…" at bounding box center [173, 216] width 0 height 6
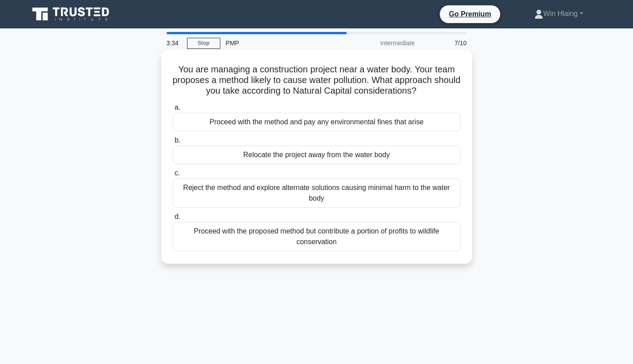
click at [381, 201] on div "Reject the method and explore alternate solutions causing minimal harm to the w…" at bounding box center [317, 193] width 288 height 29
click at [173, 176] on input "c. Reject the method and explore alternate solutions causing minimal harm to th…" at bounding box center [173, 174] width 0 height 6
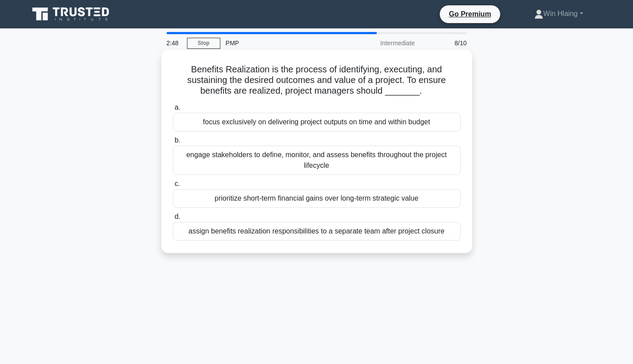
click at [325, 161] on div "engage stakeholders to define, monitor, and assess benefits throughout the proj…" at bounding box center [317, 160] width 288 height 29
click at [173, 144] on input "b. engage stakeholders to define, monitor, and assess benefits throughout the p…" at bounding box center [173, 141] width 0 height 6
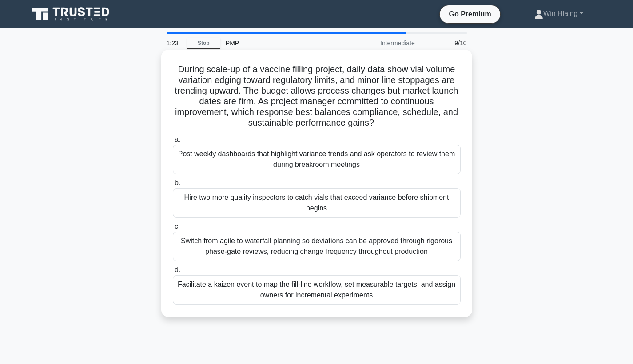
click at [280, 158] on div "Post weekly dashboards that highlight variance trends and ask operators to revi…" at bounding box center [317, 159] width 288 height 29
click at [173, 143] on input "a. Post weekly dashboards that highlight variance trends and ask operators to r…" at bounding box center [173, 140] width 0 height 6
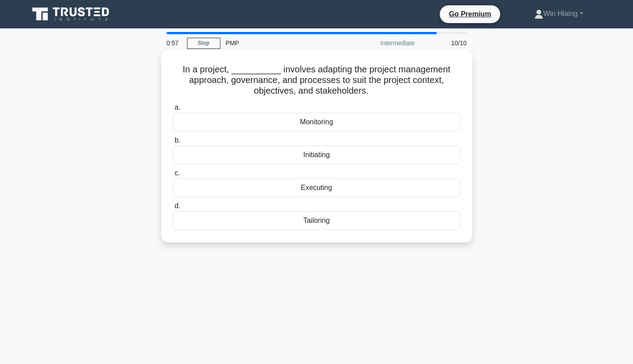
click at [317, 220] on div "Tailoring" at bounding box center [317, 220] width 288 height 19
click at [173, 209] on input "d. Tailoring" at bounding box center [173, 206] width 0 height 6
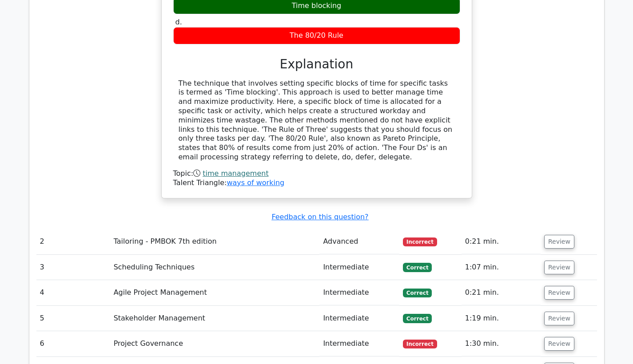
scroll to position [1013, 0]
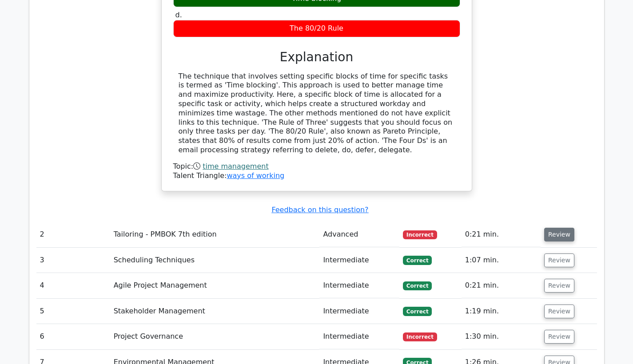
click at [550, 228] on button "Review" at bounding box center [559, 235] width 30 height 14
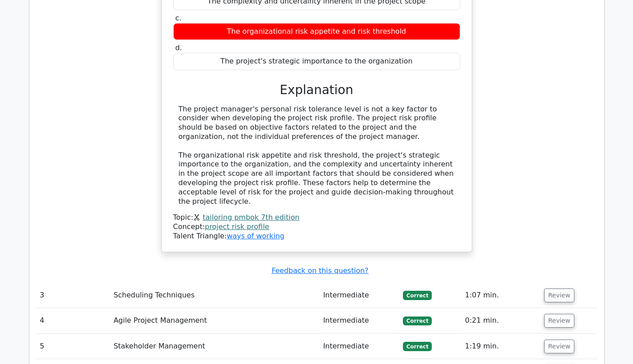
scroll to position [1383, 0]
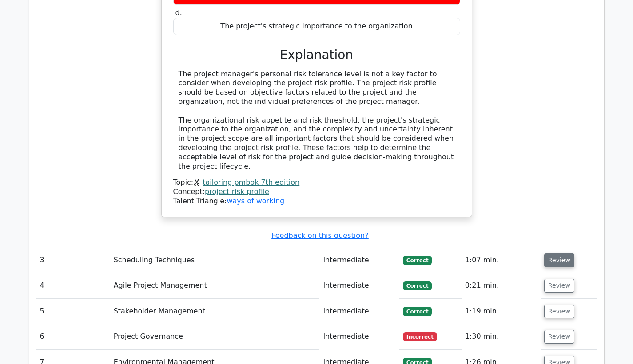
click at [549, 254] on button "Review" at bounding box center [559, 261] width 30 height 14
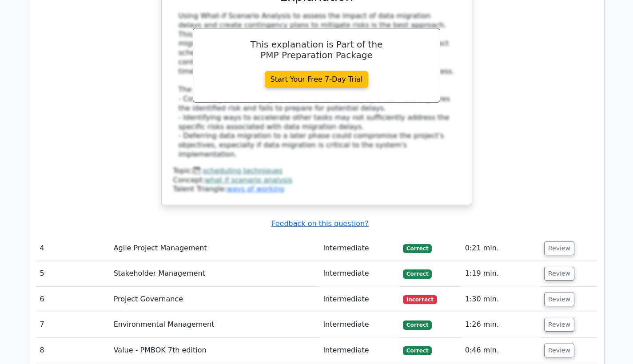
scroll to position [1945, 0]
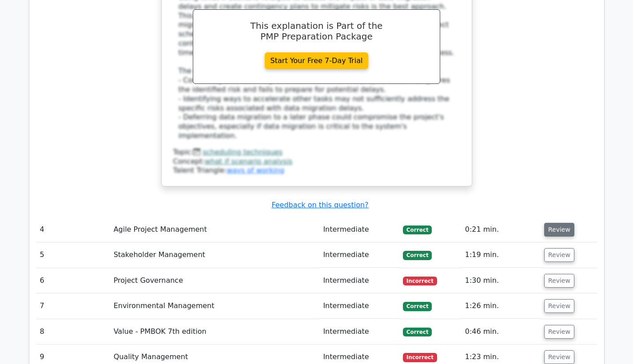
click at [561, 223] on button "Review" at bounding box center [559, 230] width 30 height 14
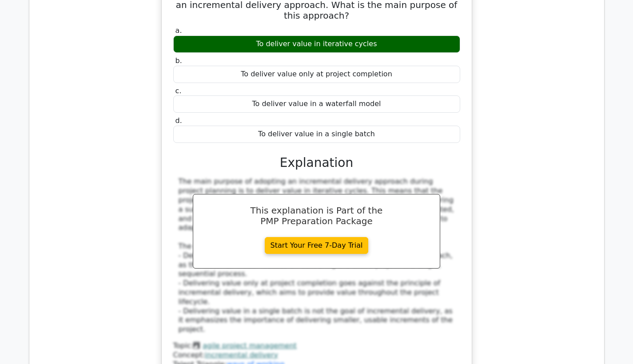
scroll to position [2306, 0]
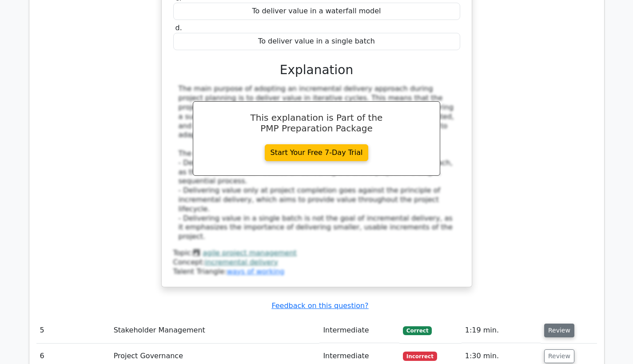
click at [556, 324] on button "Review" at bounding box center [559, 331] width 30 height 14
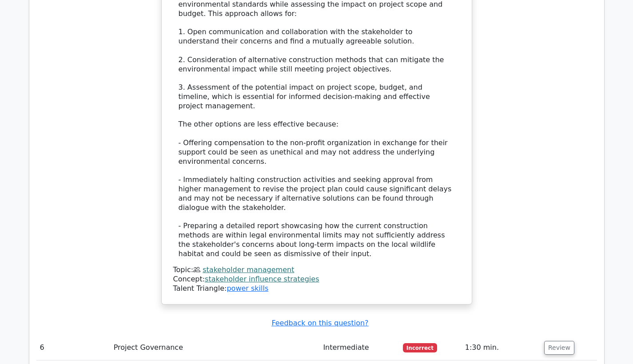
scroll to position [3073, 0]
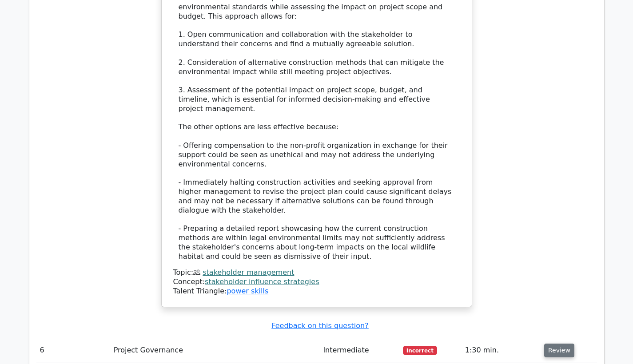
click at [554, 344] on button "Review" at bounding box center [559, 351] width 30 height 14
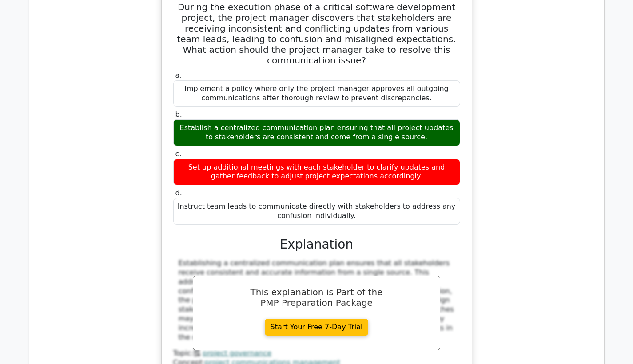
scroll to position [3446, 0]
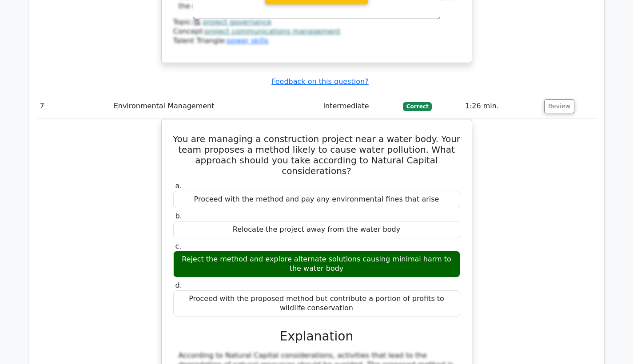
scroll to position [3789, 0]
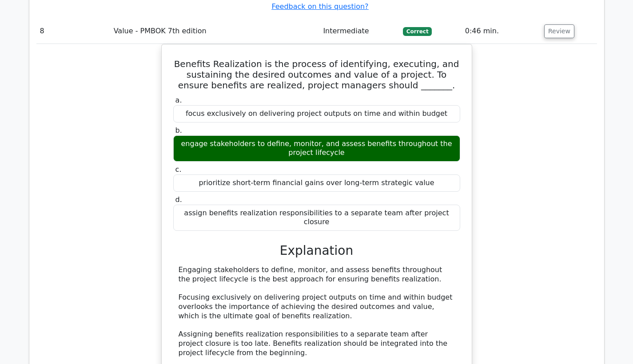
scroll to position [4310, 0]
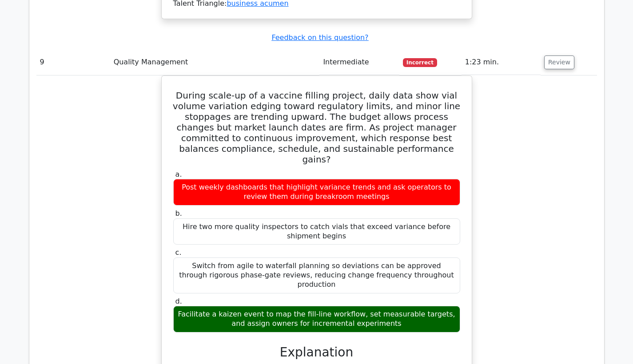
scroll to position [4799, 0]
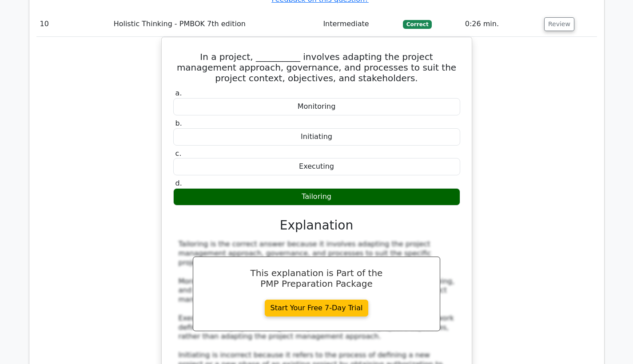
scroll to position [5557, 0]
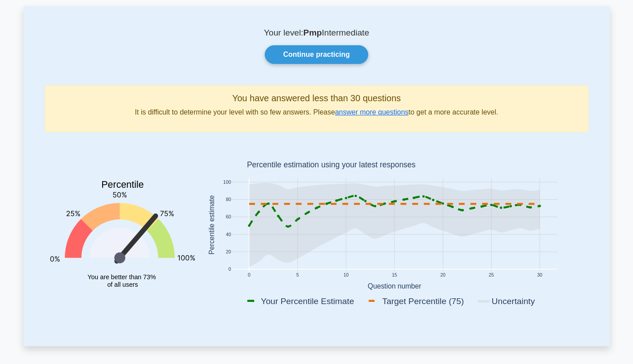
scroll to position [40, 0]
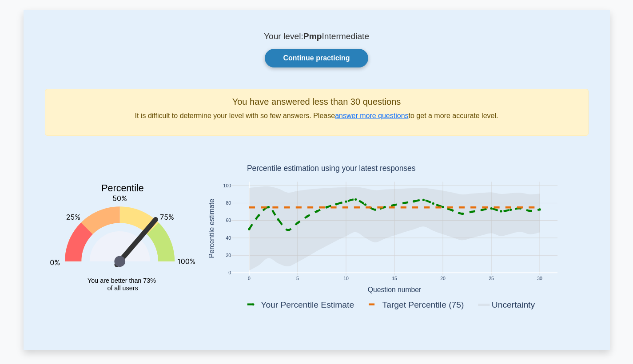
click at [324, 63] on link "Continue practicing" at bounding box center [316, 58] width 103 height 19
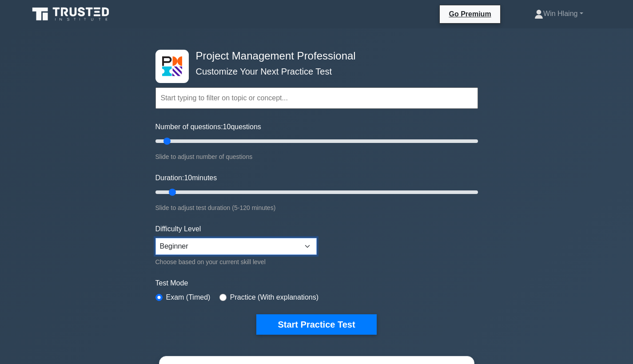
select select "intermediate"
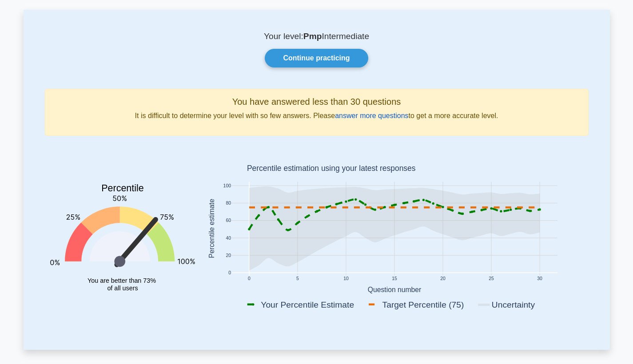
click at [367, 120] on link "answer more questions" at bounding box center [371, 116] width 73 height 8
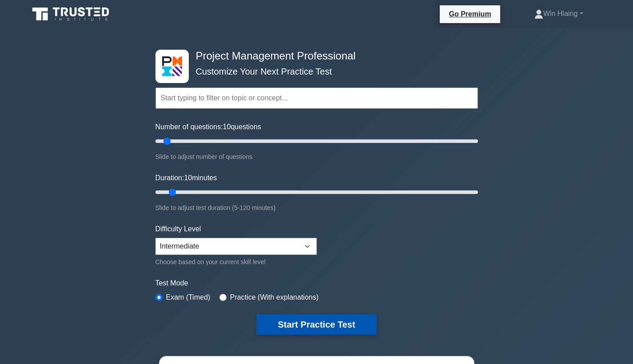
click at [299, 327] on button "Start Practice Test" at bounding box center [316, 325] width 120 height 20
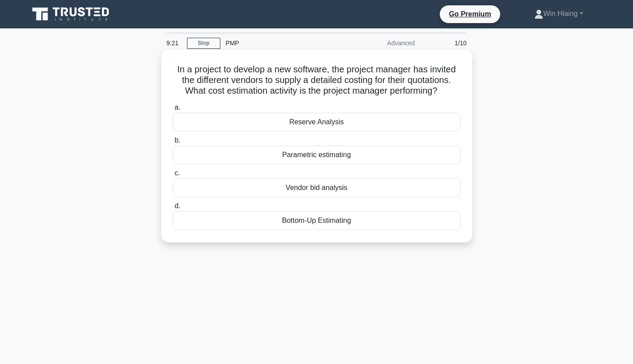
click at [318, 222] on div "Bottom-Up Estimating" at bounding box center [317, 220] width 288 height 19
click at [173, 209] on input "d. Bottom-Up Estimating" at bounding box center [173, 206] width 0 height 6
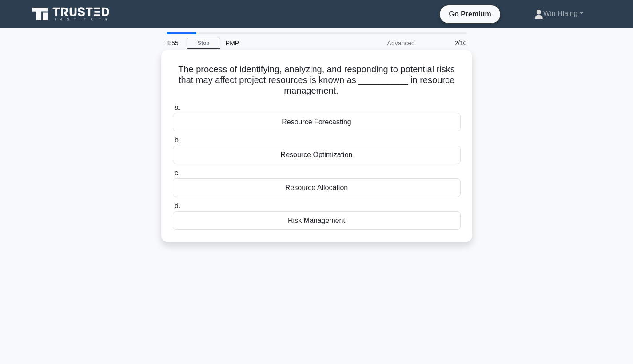
click at [297, 157] on div "Resource Optimization" at bounding box center [317, 155] width 288 height 19
click at [173, 144] on input "b. Resource Optimization" at bounding box center [173, 141] width 0 height 6
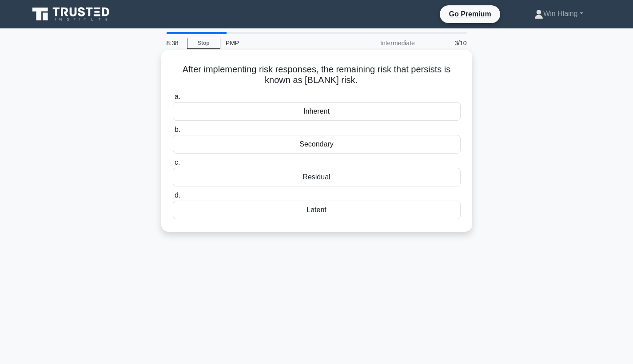
click at [312, 178] on div "Residual" at bounding box center [317, 177] width 288 height 19
click at [173, 166] on input "c. Residual" at bounding box center [173, 163] width 0 height 6
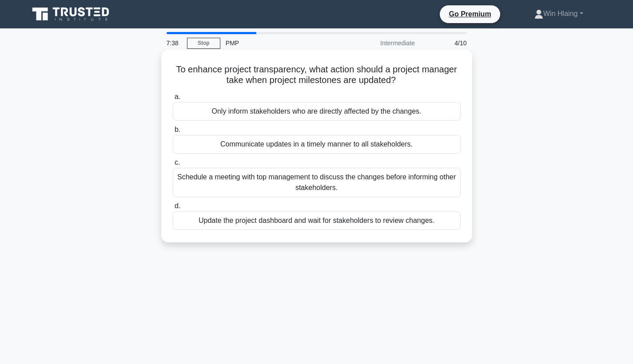
click at [292, 144] on div "Communicate updates in a timely manner to all stakeholders." at bounding box center [317, 144] width 288 height 19
click at [173, 133] on input "b. Communicate updates in a timely manner to all stakeholders." at bounding box center [173, 130] width 0 height 6
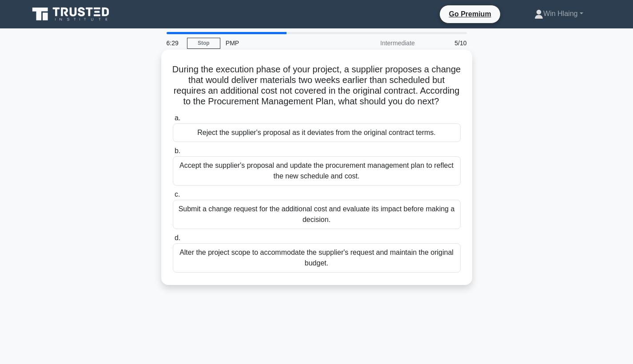
click at [258, 214] on div "Submit a change request for the additional cost and evaluate its impact before …" at bounding box center [317, 214] width 288 height 29
click at [173, 198] on input "c. Submit a change request for the additional cost and evaluate its impact befo…" at bounding box center [173, 195] width 0 height 6
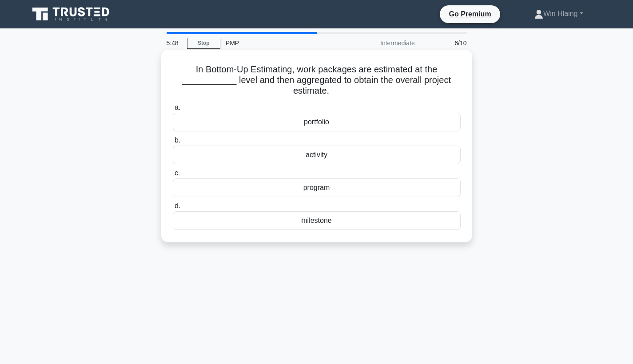
click at [330, 222] on div "milestone" at bounding box center [317, 220] width 288 height 19
click at [173, 209] on input "d. milestone" at bounding box center [173, 206] width 0 height 6
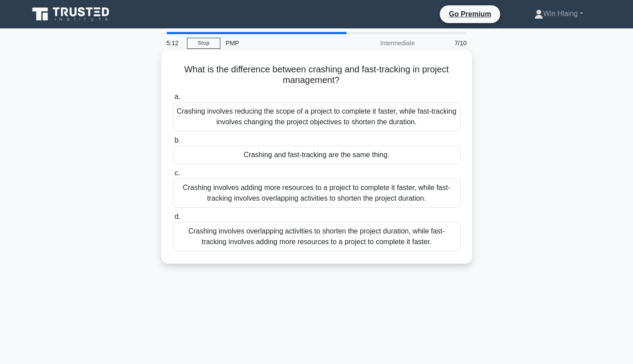
click at [315, 193] on div "Crashing involves adding more resources to a project to complete it faster, whi…" at bounding box center [317, 193] width 288 height 29
click at [173, 176] on input "c. Crashing involves adding more resources to a project to complete it faster, …" at bounding box center [173, 174] width 0 height 6
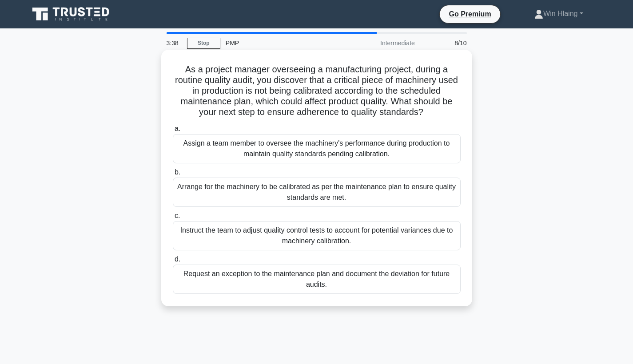
click at [377, 194] on div "Arrange for the machinery to be calibrated as per the maintenance plan to ensur…" at bounding box center [317, 192] width 288 height 29
click at [173, 175] on input "b. Arrange for the machinery to be calibrated as per the maintenance plan to en…" at bounding box center [173, 173] width 0 height 6
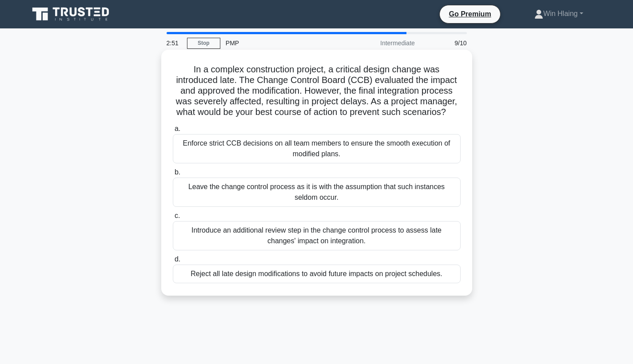
click at [380, 233] on div "Introduce an additional review step in the change control process to assess lat…" at bounding box center [317, 235] width 288 height 29
click at [173, 219] on input "c. Introduce an additional review step in the change control process to assess …" at bounding box center [173, 216] width 0 height 6
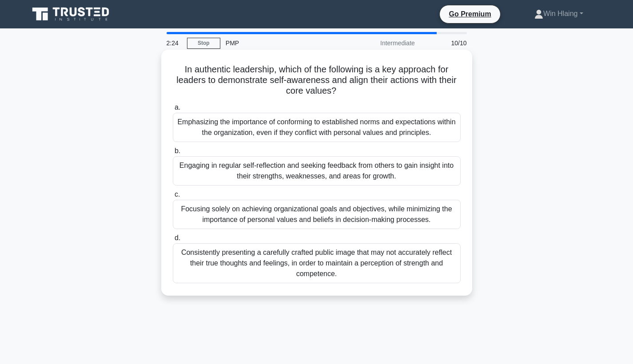
click at [384, 171] on div "Engaging in regular self-reflection and seeking feedback from others to gain in…" at bounding box center [317, 170] width 288 height 29
click at [173, 154] on input "b. Engaging in regular self-reflection and seeking feedback from others to gain…" at bounding box center [173, 151] width 0 height 6
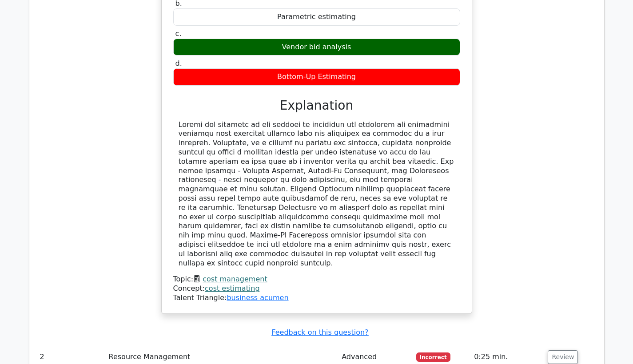
scroll to position [971, 0]
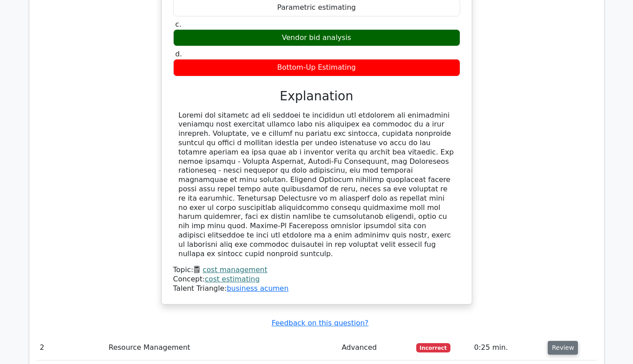
click at [570, 341] on button "Review" at bounding box center [563, 348] width 30 height 14
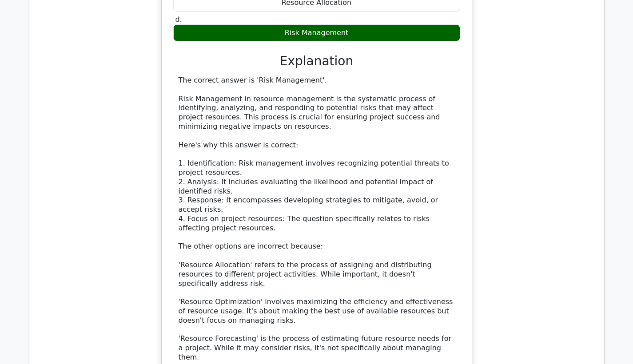
scroll to position [1627, 0]
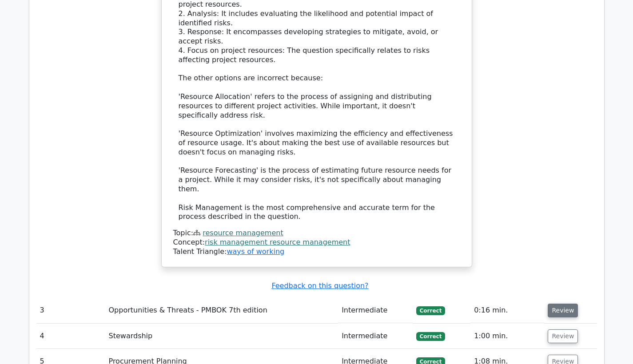
click at [566, 304] on button "Review" at bounding box center [563, 311] width 30 height 14
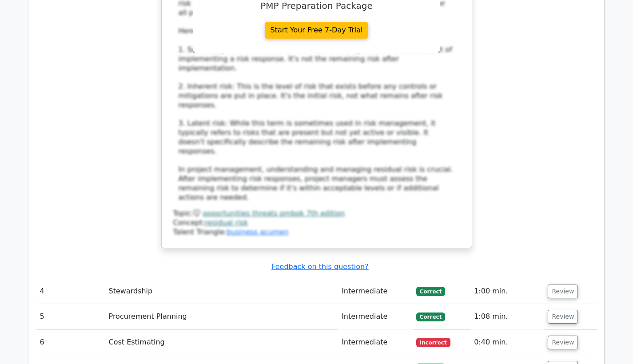
scroll to position [2187, 0]
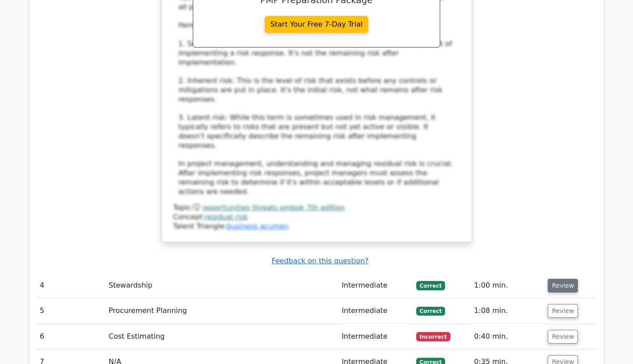
click at [562, 279] on button "Review" at bounding box center [563, 286] width 30 height 14
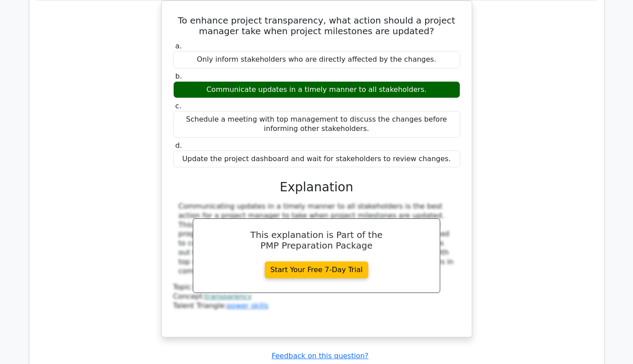
scroll to position [2515, 0]
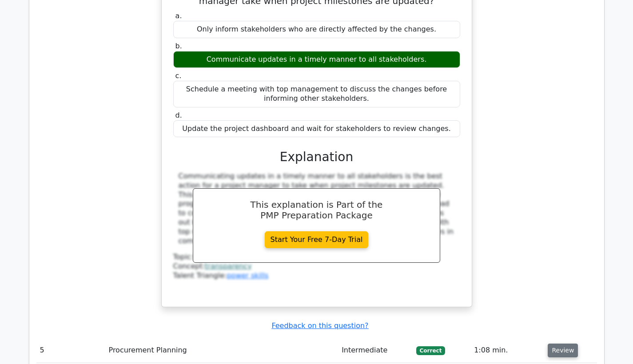
click at [560, 344] on button "Review" at bounding box center [563, 351] width 30 height 14
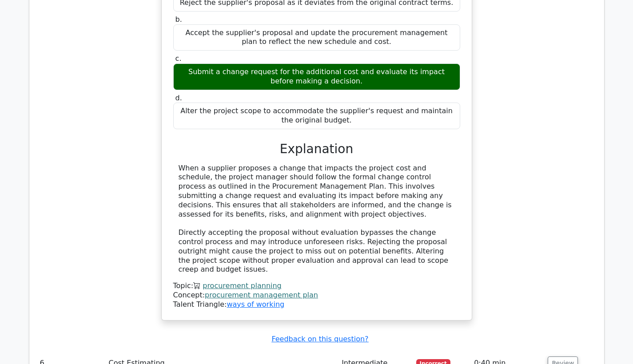
scroll to position [2965, 0]
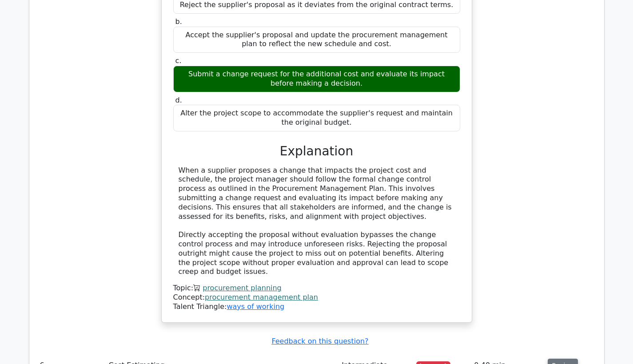
click at [560, 359] on button "Review" at bounding box center [563, 366] width 30 height 14
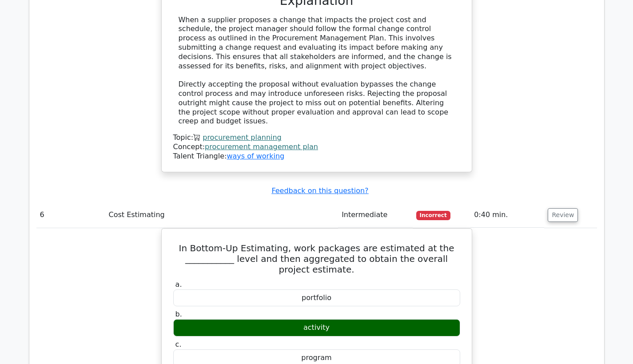
scroll to position [3237, 0]
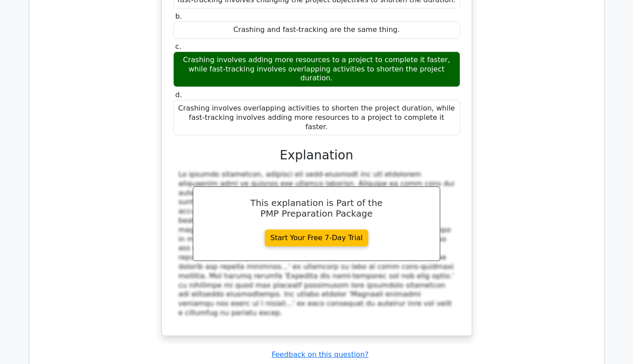
scroll to position [3814, 0]
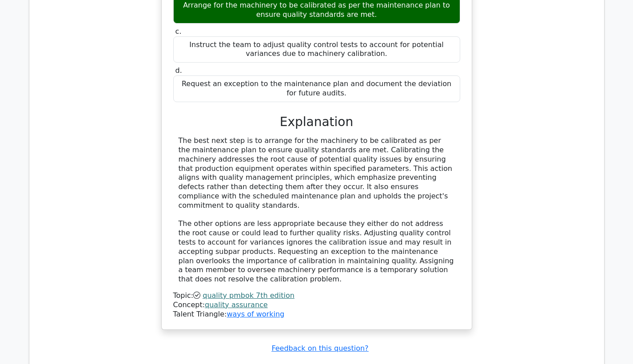
scroll to position [4331, 0]
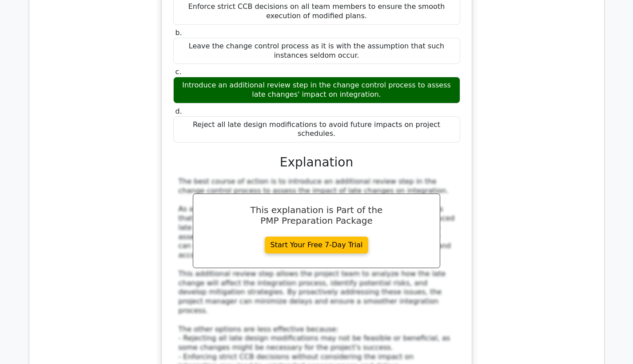
scroll to position [4831, 0]
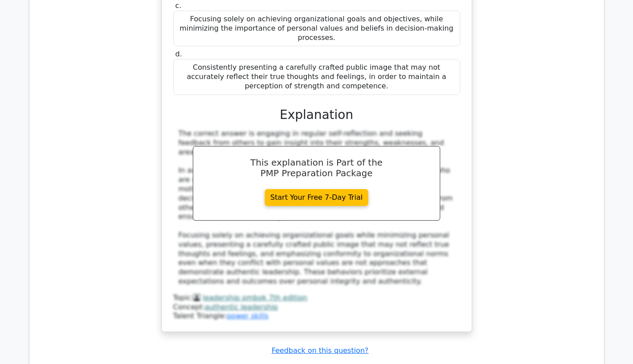
scroll to position [5421, 0]
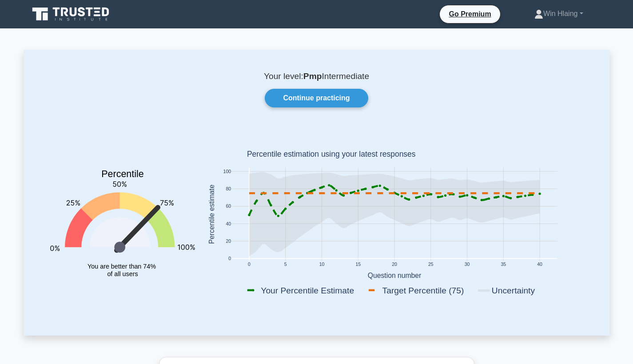
click at [386, 288] on rect at bounding box center [421, 290] width 108 height 12
drag, startPoint x: 384, startPoint y: 291, endPoint x: 442, endPoint y: 290, distance: 58.2
click at [442, 290] on rect at bounding box center [421, 290] width 108 height 12
click at [436, 287] on rect at bounding box center [421, 290] width 108 height 12
click at [339, 68] on div "Your level: Pmp Intermediate Continue practicing Percentile You are better than…" at bounding box center [317, 193] width 586 height 286
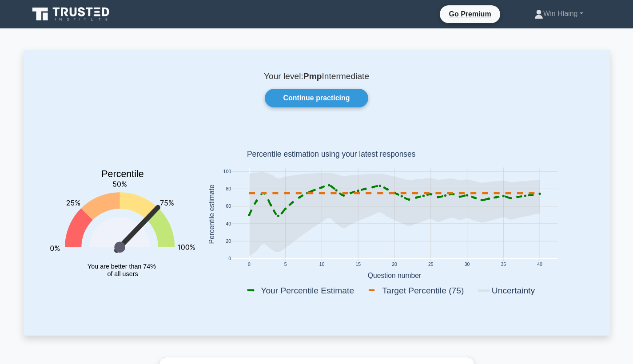
click at [331, 76] on p "Your level: Pmp Intermediate" at bounding box center [317, 76] width 544 height 11
click at [306, 81] on p "Your level: Pmp Intermediate" at bounding box center [317, 76] width 544 height 11
click at [307, 77] on b "Pmp" at bounding box center [312, 76] width 19 height 9
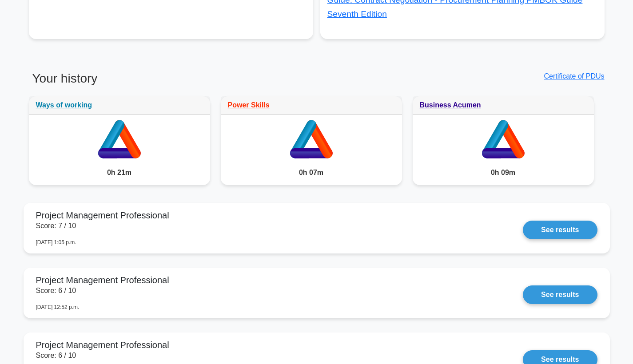
scroll to position [678, 0]
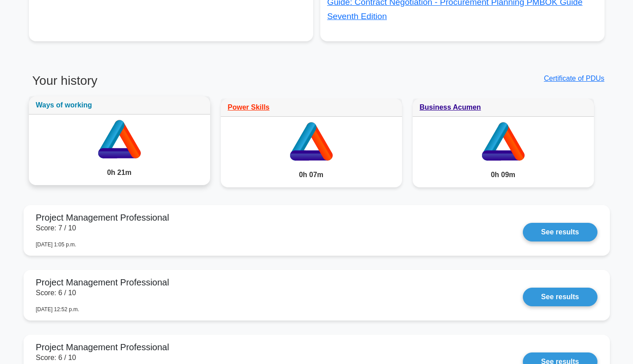
click at [58, 101] on link "Ways of working" at bounding box center [64, 105] width 56 height 8
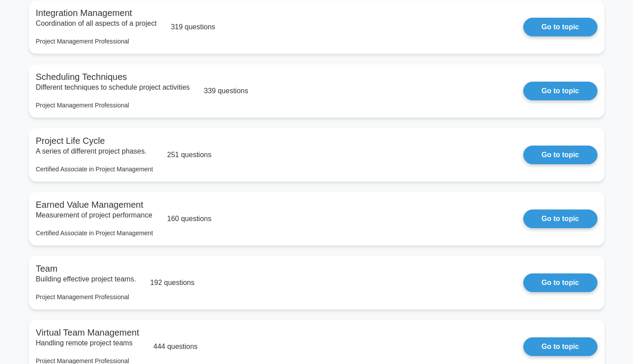
scroll to position [817, 0]
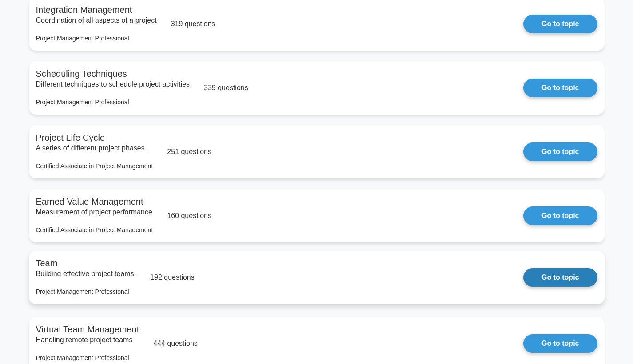
click at [560, 287] on link "Go to topic" at bounding box center [560, 277] width 74 height 19
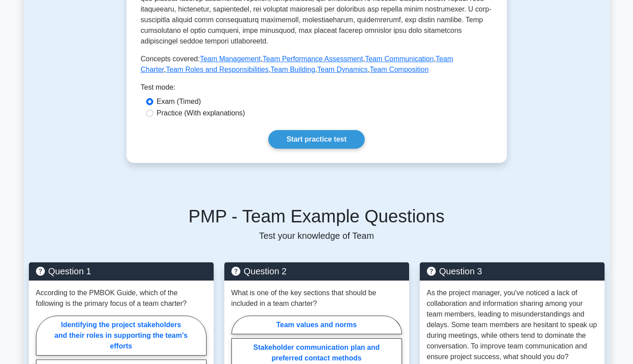
scroll to position [387, 0]
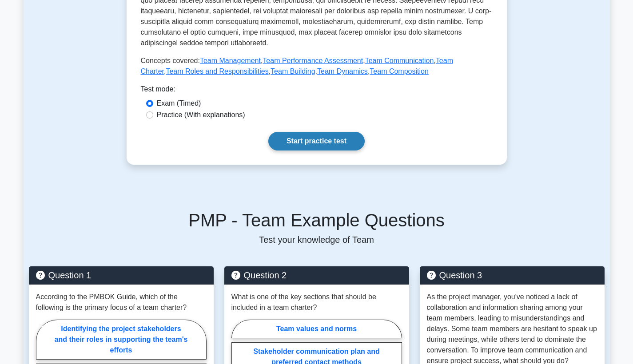
click at [337, 144] on link "Start practice test" at bounding box center [316, 141] width 96 height 19
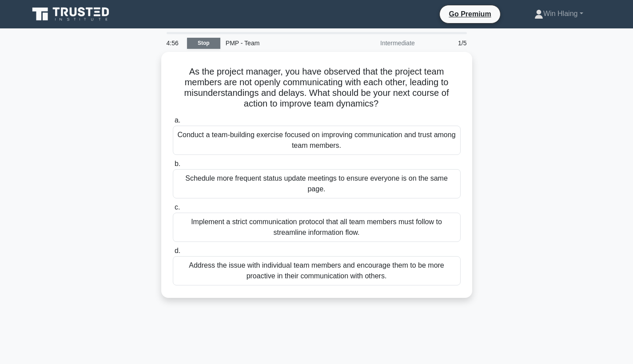
click at [198, 46] on link "Stop" at bounding box center [203, 43] width 33 height 11
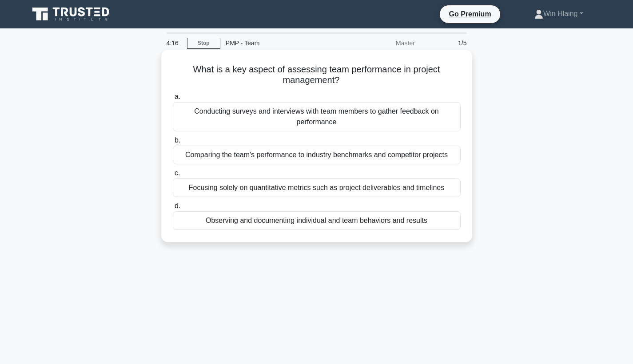
click at [263, 187] on div "Focusing solely on quantitative metrics such as project deliverables and timeli…" at bounding box center [317, 188] width 288 height 19
click at [173, 176] on input "c. Focusing solely on quantitative metrics such as project deliverables and tim…" at bounding box center [173, 174] width 0 height 6
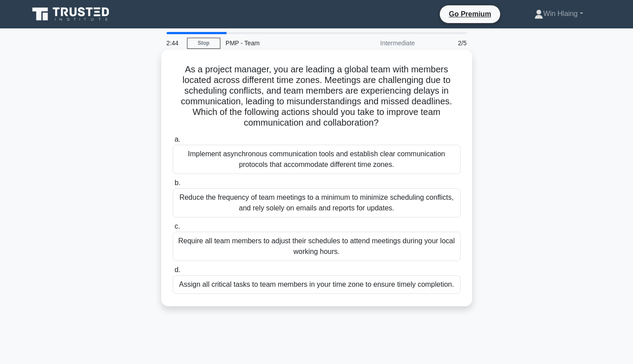
click at [296, 167] on div "Implement asynchronous communication tools and establish clear communication pr…" at bounding box center [317, 159] width 288 height 29
click at [173, 143] on input "a. Implement asynchronous communication tools and establish clear communication…" at bounding box center [173, 140] width 0 height 6
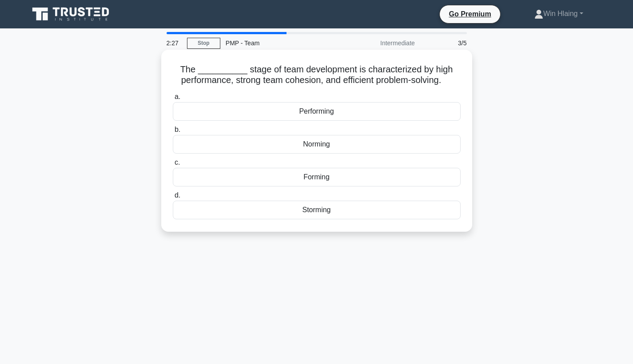
click at [305, 112] on div "Performing" at bounding box center [317, 111] width 288 height 19
click at [173, 100] on input "a. Performing" at bounding box center [173, 97] width 0 height 6
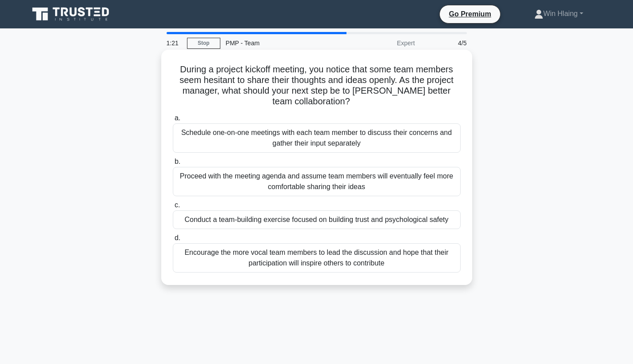
click at [350, 146] on div "Schedule one-on-one meetings with each team member to discuss their concerns an…" at bounding box center [317, 138] width 288 height 29
click at [173, 121] on input "a. Schedule one-on-one meetings with each team member to discuss their concerns…" at bounding box center [173, 119] width 0 height 6
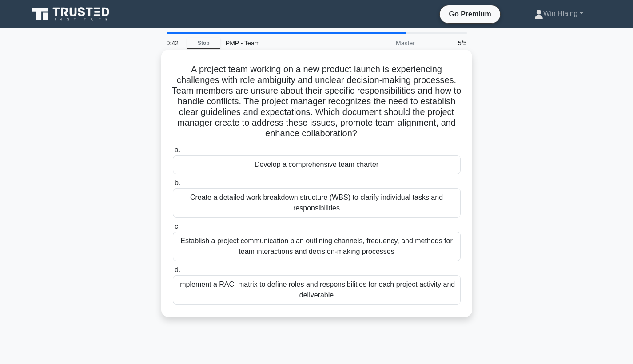
click at [337, 165] on div "Develop a comprehensive team charter" at bounding box center [317, 165] width 288 height 19
click at [173, 153] on input "a. Develop a comprehensive team charter" at bounding box center [173, 151] width 0 height 6
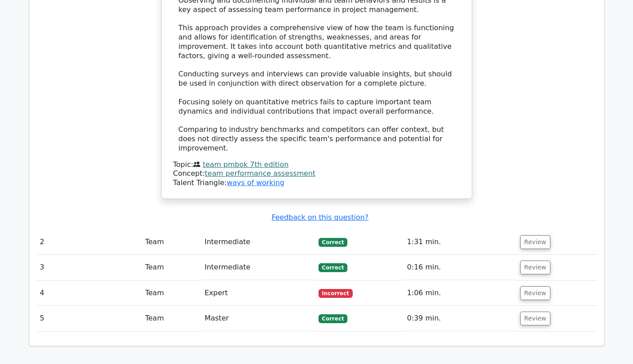
scroll to position [986, 0]
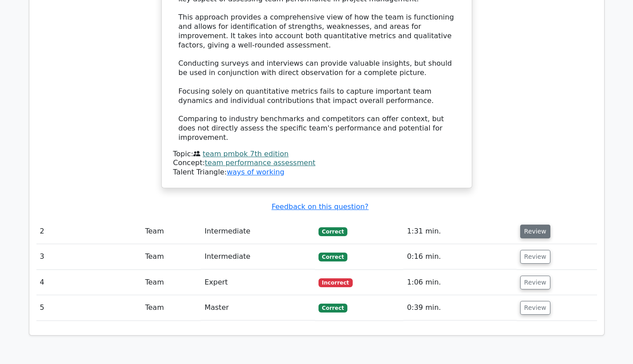
click at [530, 225] on button "Review" at bounding box center [535, 232] width 30 height 14
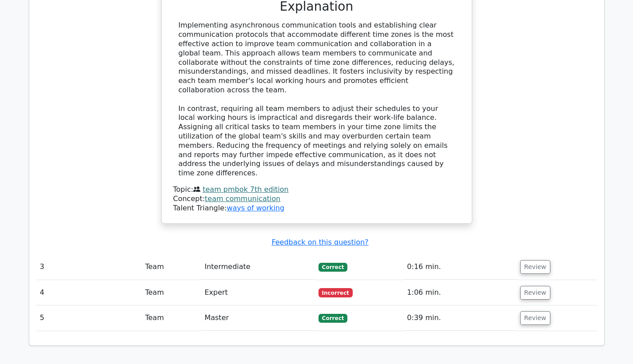
scroll to position [1503, 0]
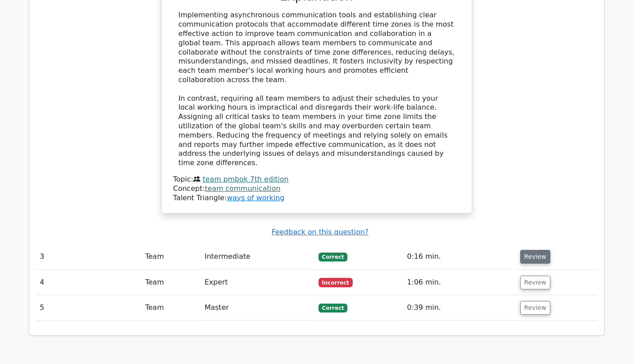
click at [530, 250] on button "Review" at bounding box center [535, 257] width 30 height 14
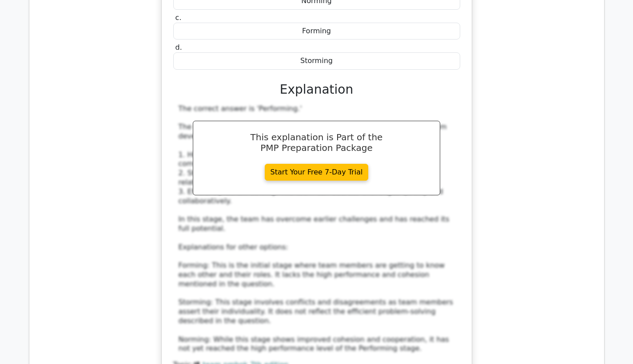
scroll to position [1919, 0]
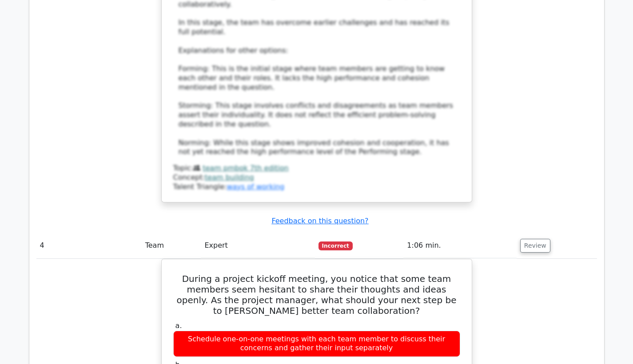
scroll to position [2364, 0]
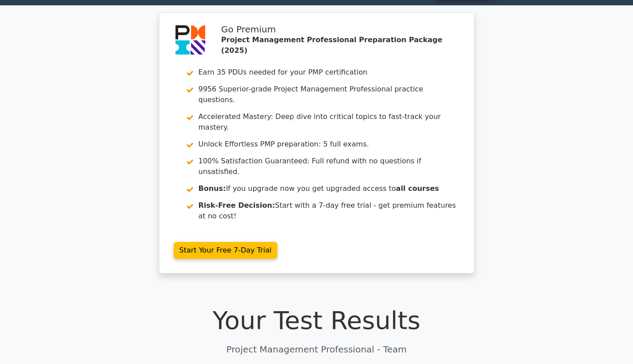
scroll to position [0, 0]
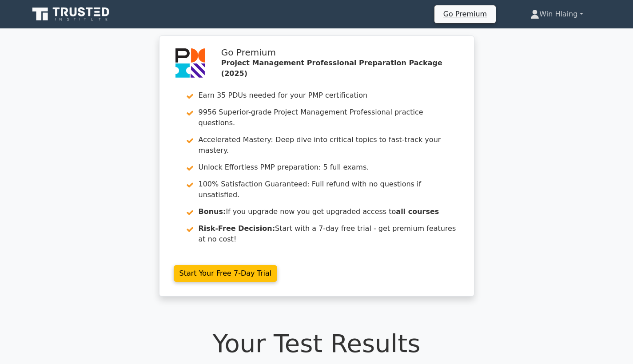
click at [562, 17] on link "Win Hlaing" at bounding box center [556, 14] width 95 height 18
click at [542, 28] on link "Profile" at bounding box center [545, 35] width 70 height 14
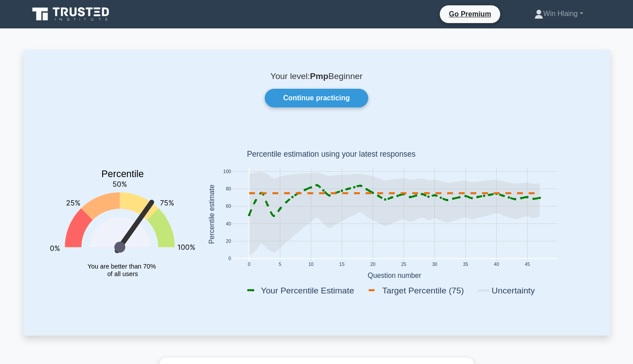
click at [316, 183] on icon at bounding box center [394, 214] width 291 height 84
click at [312, 182] on icon at bounding box center [394, 214] width 291 height 84
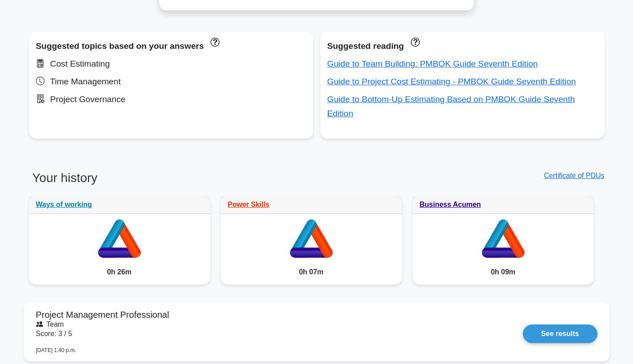
scroll to position [573, 0]
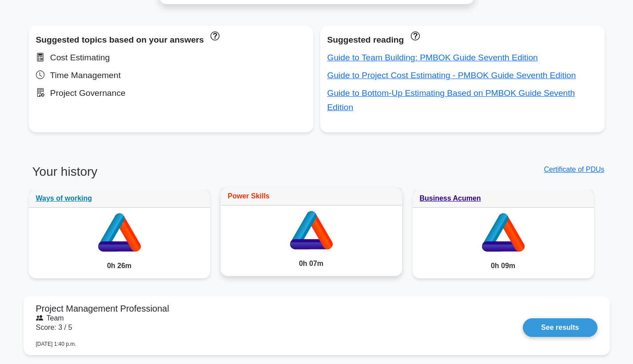
click at [240, 192] on link "Power Skills" at bounding box center [249, 196] width 42 height 8
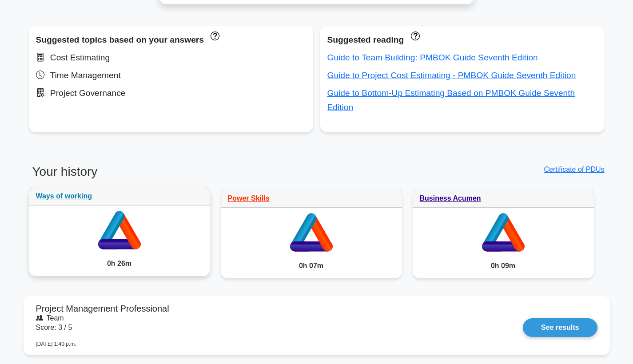
click at [116, 239] on icon at bounding box center [119, 244] width 43 height 10
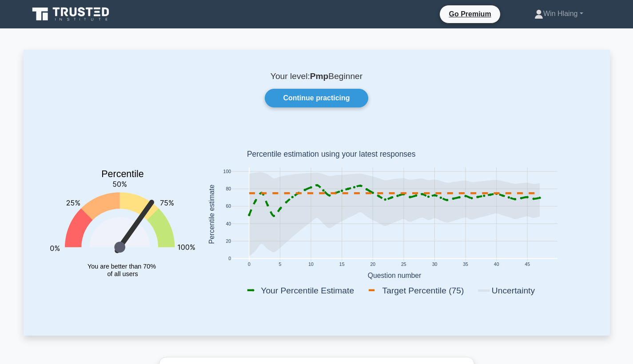
click at [340, 77] on p "Your level: Pmp Beginner" at bounding box center [317, 76] width 544 height 11
click at [341, 77] on p "Your level: Pmp Beginner" at bounding box center [317, 76] width 544 height 11
click at [338, 95] on link "Continue practicing" at bounding box center [316, 98] width 103 height 19
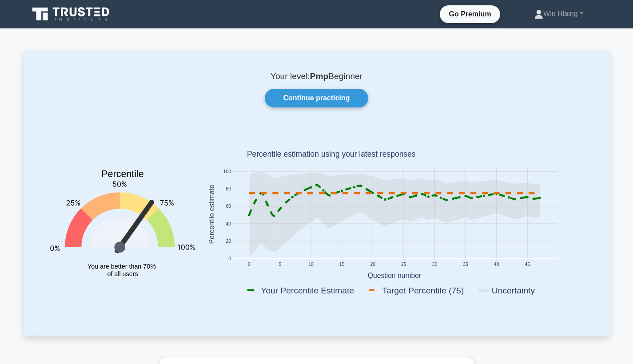
click at [316, 72] on b "Pmp" at bounding box center [319, 76] width 19 height 9
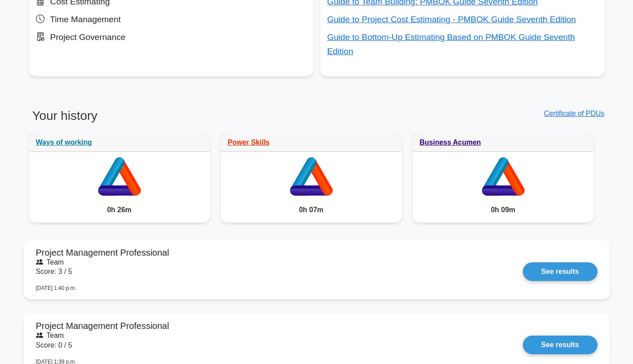
scroll to position [623, 0]
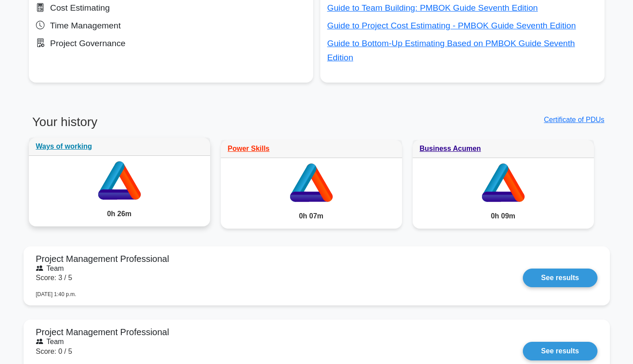
click at [153, 184] on icon at bounding box center [119, 179] width 181 height 46
click at [80, 143] on link "Ways of working" at bounding box center [64, 147] width 56 height 8
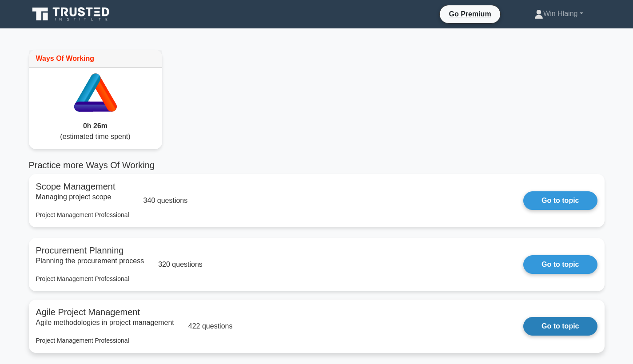
click at [532, 330] on link "Go to topic" at bounding box center [560, 326] width 74 height 19
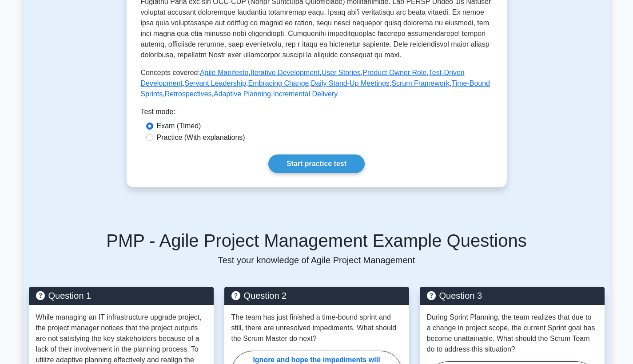
scroll to position [352, 0]
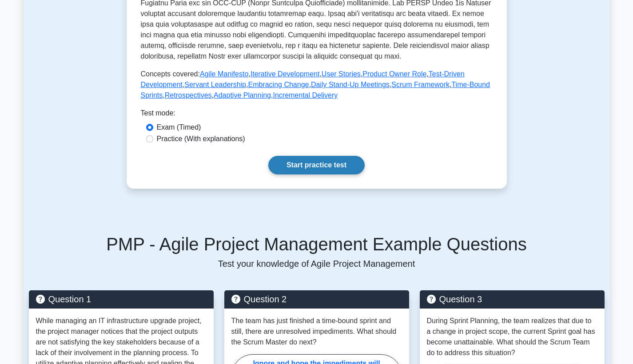
click at [318, 168] on link "Start practice test" at bounding box center [316, 165] width 96 height 19
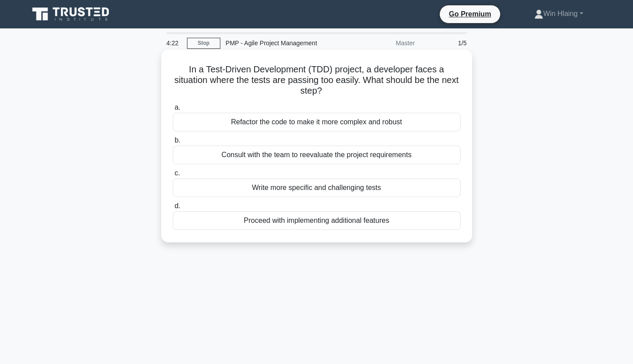
click at [315, 158] on div "Consult with the team to reevaluate the project requirements" at bounding box center [317, 155] width 288 height 19
click at [173, 144] on input "b. Consult with the team to reevaluate the project requirements" at bounding box center [173, 141] width 0 height 6
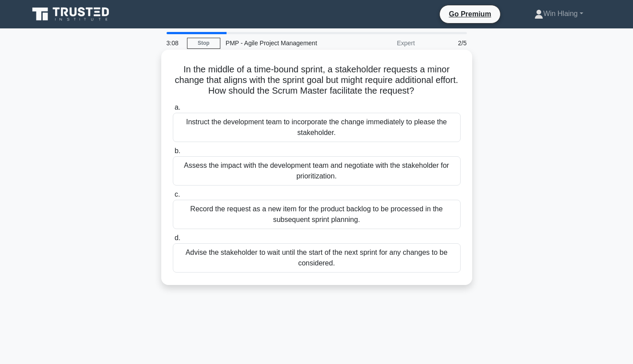
click at [318, 168] on div "Assess the impact with the development team and negotiate with the stakeholder …" at bounding box center [317, 170] width 288 height 29
click at [173, 154] on input "b. Assess the impact with the development team and negotiate with the stakehold…" at bounding box center [173, 151] width 0 height 6
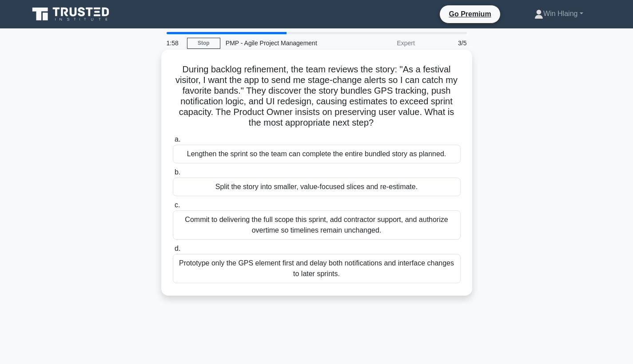
click at [310, 189] on div "Split the story into smaller, value-focused slices and re-estimate." at bounding box center [317, 187] width 288 height 19
click at [173, 175] on input "b. Split the story into smaller, value-focused slices and re-estimate." at bounding box center [173, 173] width 0 height 6
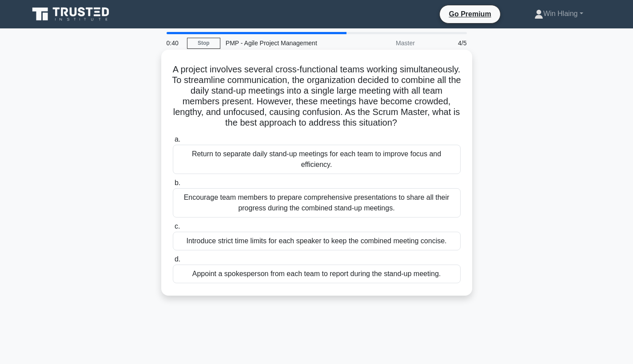
click at [307, 275] on div "Appoint a spokesperson from each team to report during the stand-up meeting." at bounding box center [317, 274] width 288 height 19
click at [173, 263] on input "d. Appoint a spokesperson from each team to report during the stand-up meeting." at bounding box center [173, 260] width 0 height 6
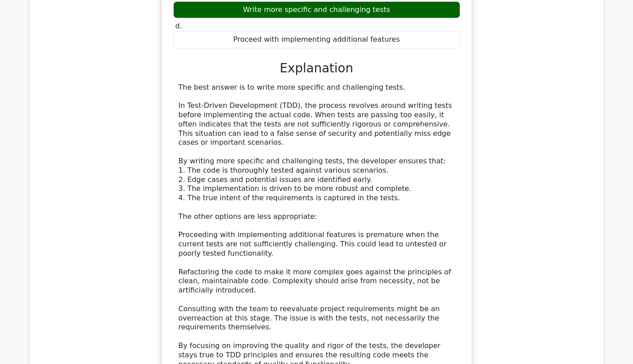
scroll to position [983, 0]
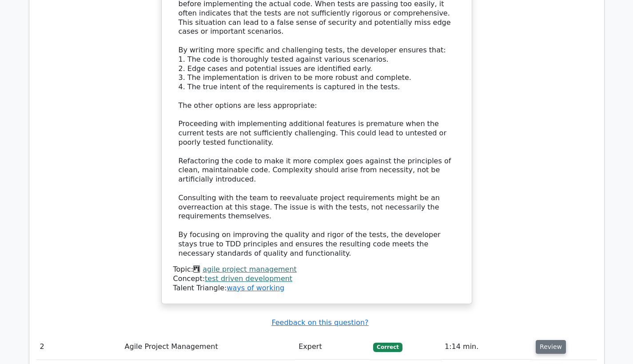
click at [549, 340] on button "Review" at bounding box center [551, 347] width 30 height 14
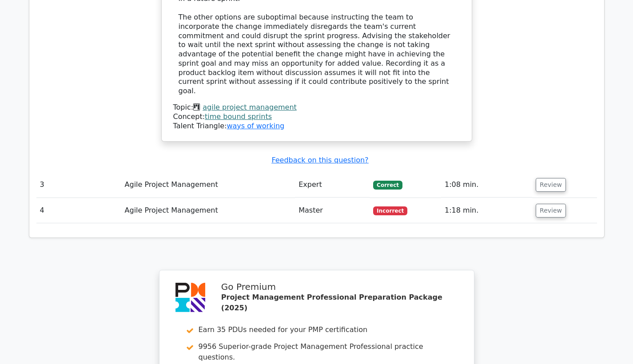
scroll to position [1690, 0]
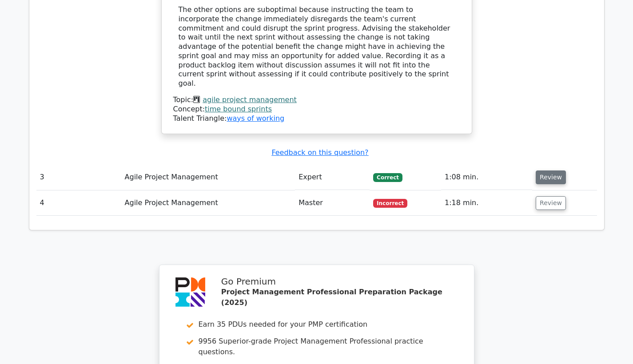
click at [555, 171] on button "Review" at bounding box center [551, 178] width 30 height 14
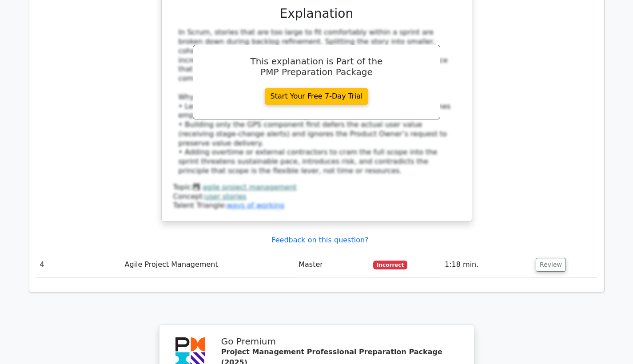
scroll to position [2118, 0]
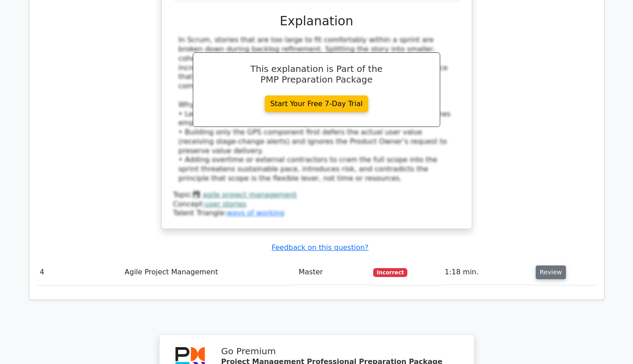
click at [547, 266] on button "Review" at bounding box center [551, 273] width 30 height 14
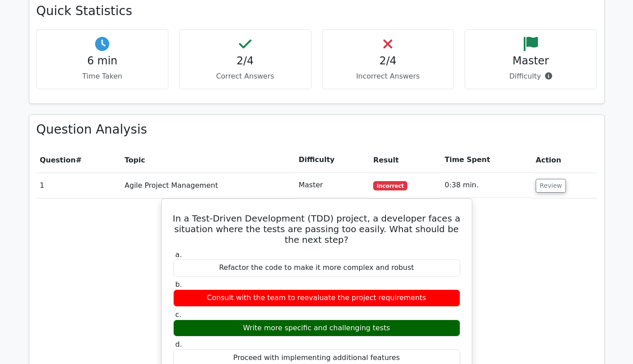
scroll to position [559, 0]
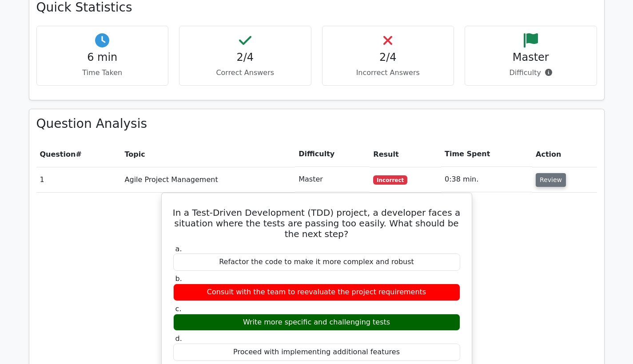
click at [551, 173] on button "Review" at bounding box center [551, 180] width 30 height 14
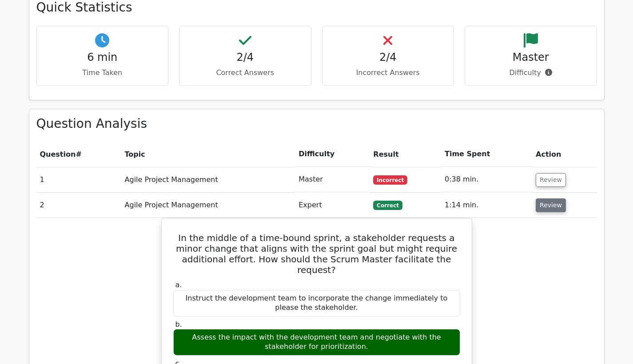
click at [548, 199] on button "Review" at bounding box center [551, 206] width 30 height 14
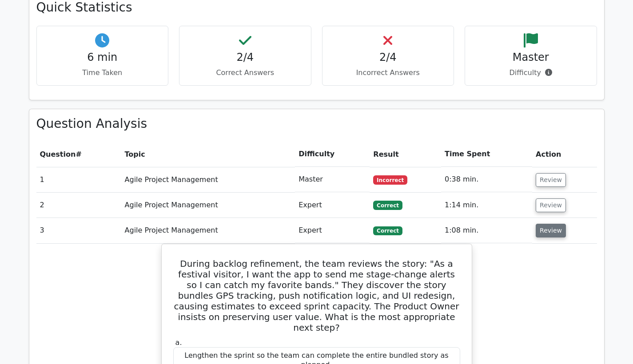
click at [546, 224] on button "Review" at bounding box center [551, 231] width 30 height 14
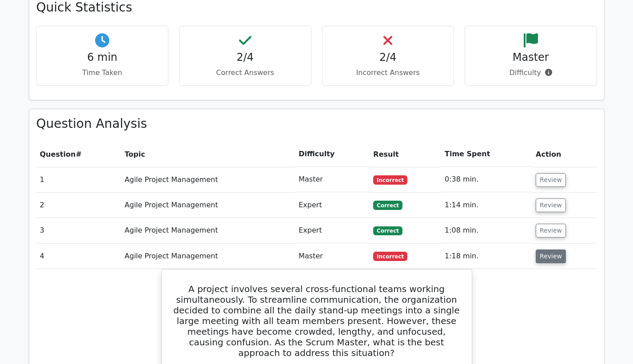
click at [546, 250] on button "Review" at bounding box center [551, 257] width 30 height 14
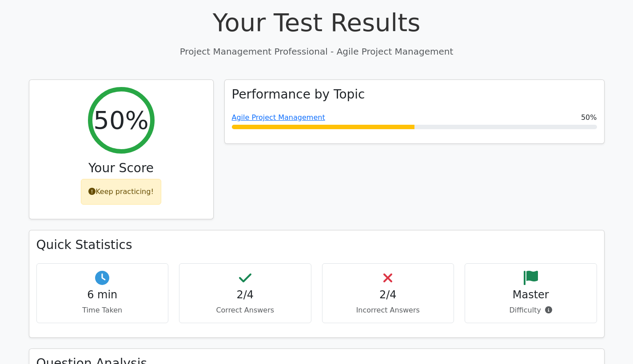
scroll to position [318, 0]
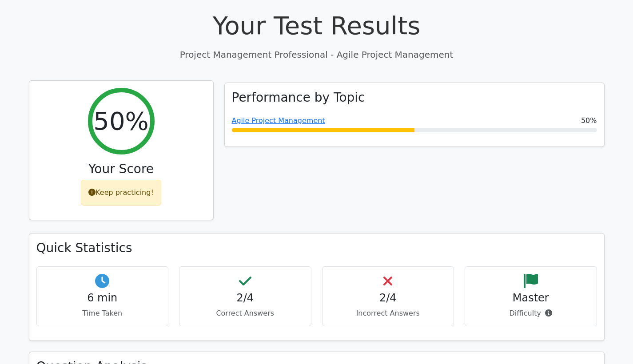
click at [145, 180] on div "Keep practicing!" at bounding box center [121, 193] width 80 height 26
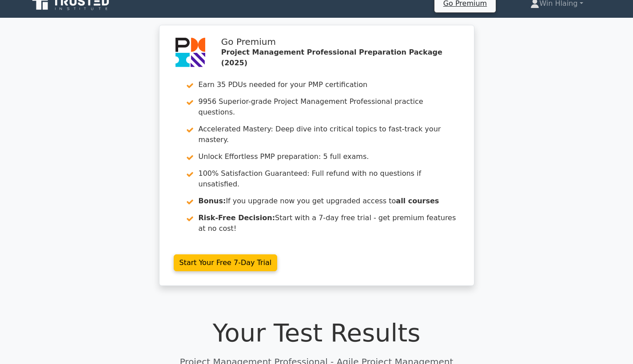
scroll to position [8, 0]
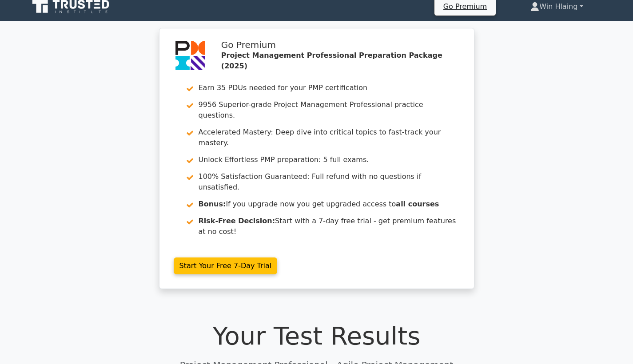
click at [542, 4] on link "Win Hlaing" at bounding box center [556, 7] width 95 height 18
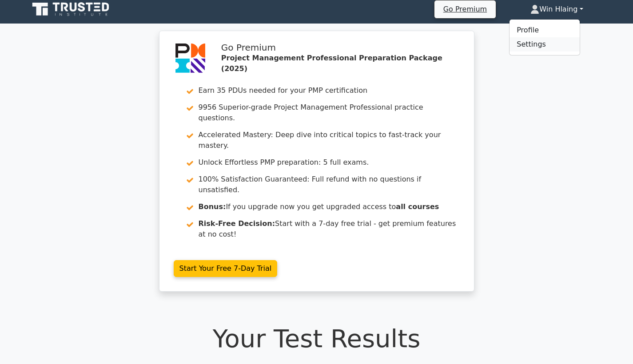
click at [536, 37] on link "Settings" at bounding box center [545, 44] width 70 height 14
click at [575, 11] on link "Win Hlaing" at bounding box center [556, 9] width 95 height 18
click at [545, 31] on link "Profile" at bounding box center [545, 30] width 70 height 14
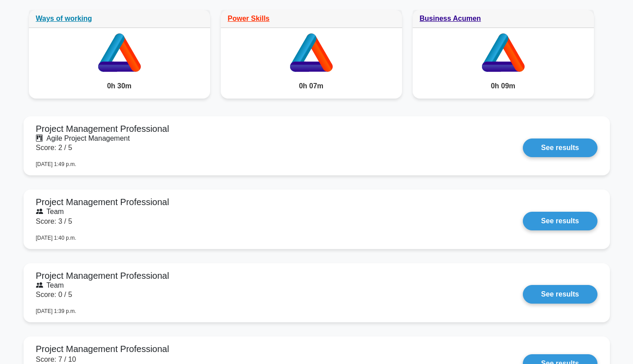
scroll to position [764, 0]
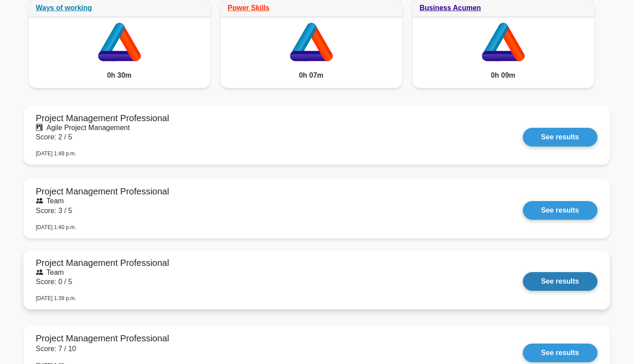
click at [567, 272] on link "See results" at bounding box center [560, 281] width 74 height 19
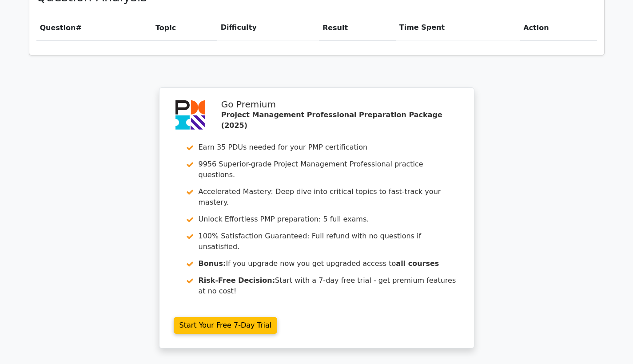
scroll to position [689, 0]
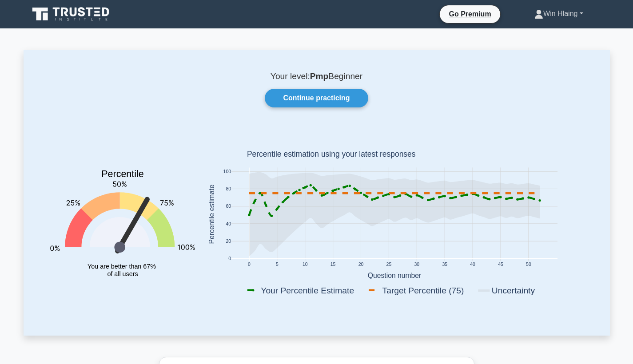
click at [544, 12] on link "Win Hlaing" at bounding box center [558, 14] width 91 height 18
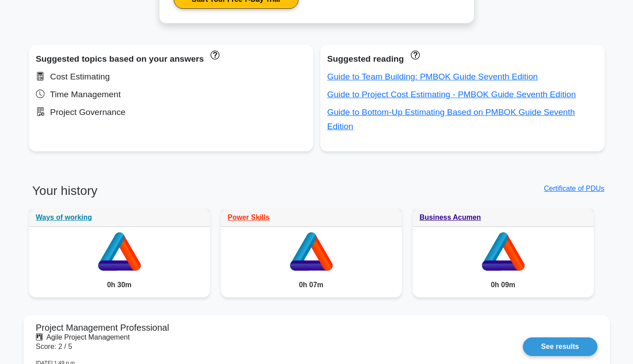
scroll to position [567, 0]
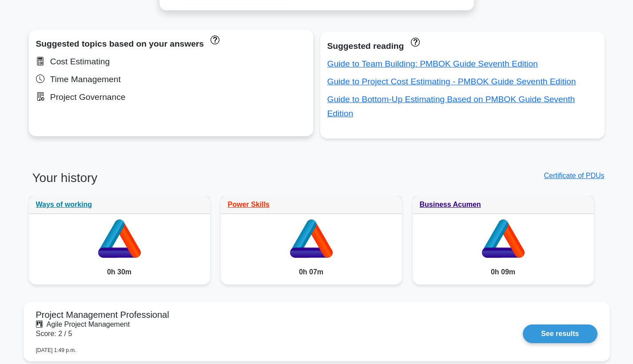
click at [83, 64] on div "Cost Estimating" at bounding box center [171, 62] width 270 height 14
click at [40, 83] on icon at bounding box center [40, 79] width 8 height 9
click at [41, 102] on div "Project Governance" at bounding box center [171, 97] width 270 height 14
click at [71, 89] on div "Suggested topics based on your answers Cost Estimating Time Management Project …" at bounding box center [171, 83] width 284 height 107
click at [45, 64] on div "Cost Estimating" at bounding box center [171, 62] width 270 height 14
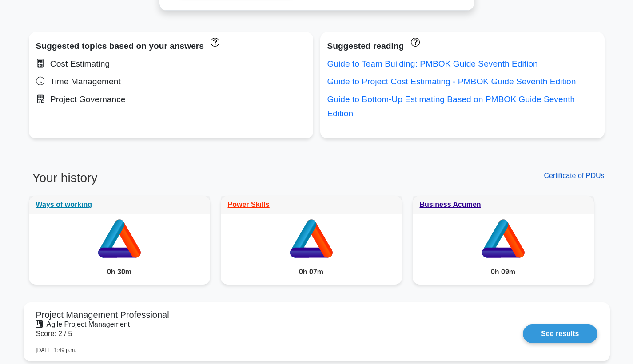
click at [590, 172] on link "Certificate of PDUs" at bounding box center [574, 176] width 60 height 8
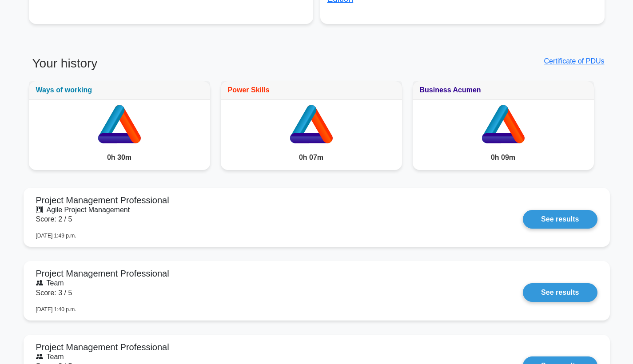
scroll to position [679, 0]
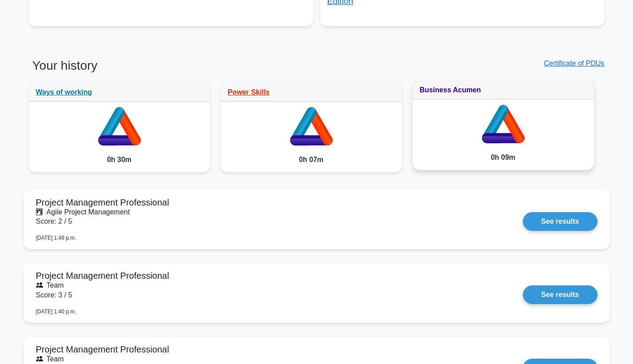
click at [443, 86] on link "Business Acumen" at bounding box center [450, 90] width 61 height 8
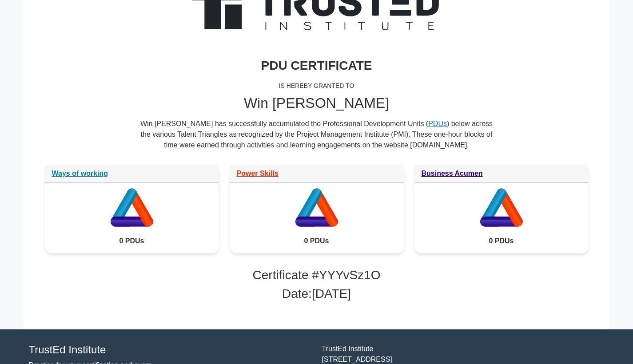
scroll to position [151, 0]
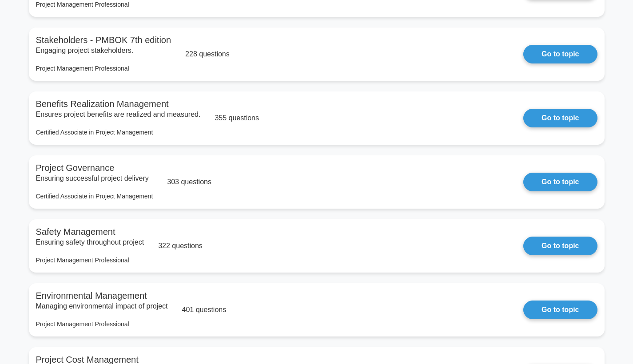
scroll to position [728, 0]
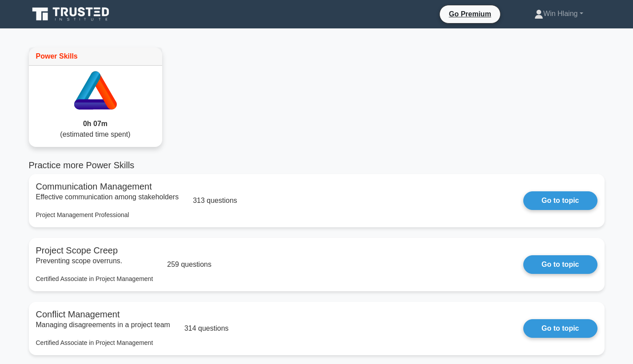
click at [126, 112] on div "0h 07m (estimated time spent)" at bounding box center [95, 130] width 133 height 36
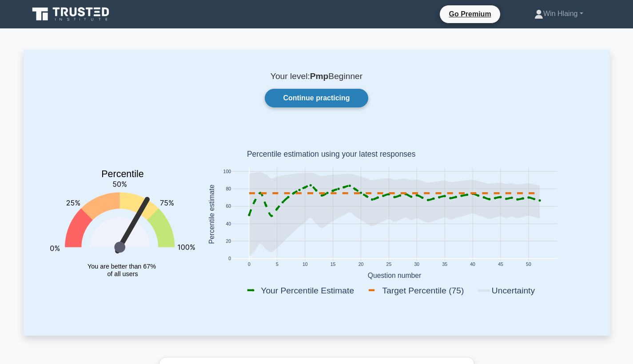
click at [341, 106] on link "Continue practicing" at bounding box center [316, 98] width 103 height 19
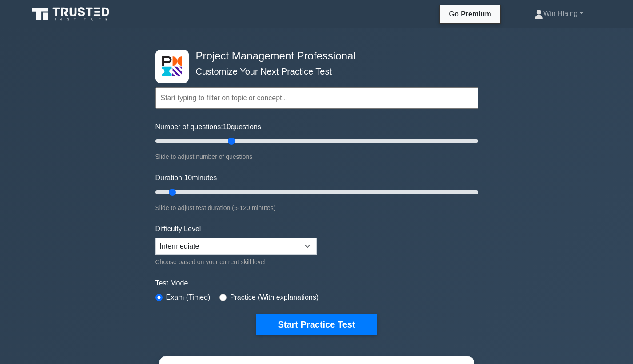
click at [232, 142] on input "Number of questions: 10 questions" at bounding box center [317, 141] width 323 height 11
type input "200"
click at [475, 140] on input "Number of questions: 50 questions" at bounding box center [317, 141] width 323 height 11
type input "120"
click at [478, 191] on input "Duration: 120 minutes" at bounding box center [317, 192] width 323 height 11
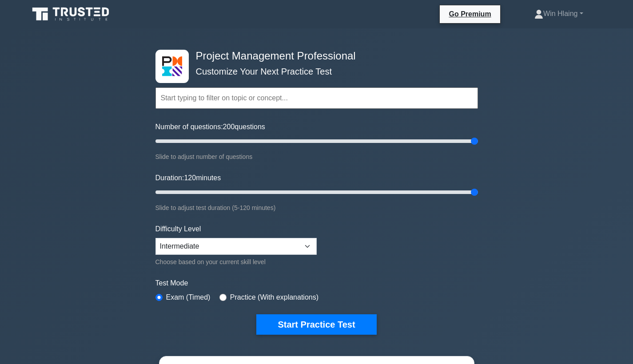
click at [476, 192] on input "Duration: 120 minutes" at bounding box center [317, 192] width 323 height 11
click at [382, 140] on input "Number of questions: 200 questions" at bounding box center [317, 141] width 323 height 11
click at [399, 140] on input "Number of questions: 155 questions" at bounding box center [317, 141] width 323 height 11
click at [329, 140] on input "Number of questions: 110 questions" at bounding box center [317, 141] width 323 height 11
click at [332, 140] on input "Number of questions: 110 questions" at bounding box center [317, 141] width 323 height 11
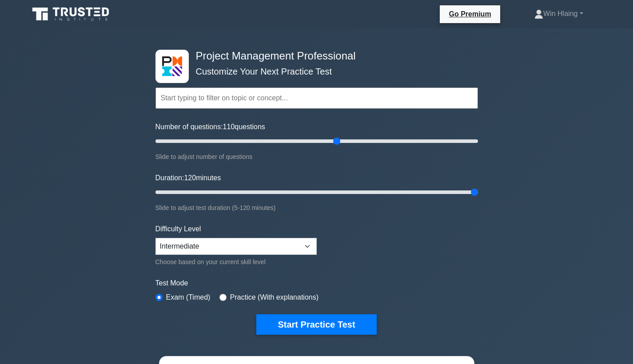
click at [335, 140] on input "Number of questions: 110 questions" at bounding box center [317, 141] width 323 height 11
click at [338, 141] on input "Number of questions: 115 questions" at bounding box center [317, 141] width 323 height 11
click at [340, 141] on input "Number of questions: 115 questions" at bounding box center [317, 141] width 323 height 11
click at [343, 141] on input "Number of questions: 120 questions" at bounding box center [317, 141] width 323 height 11
click at [316, 142] on input "Number of questions: 120 questions" at bounding box center [317, 141] width 323 height 11
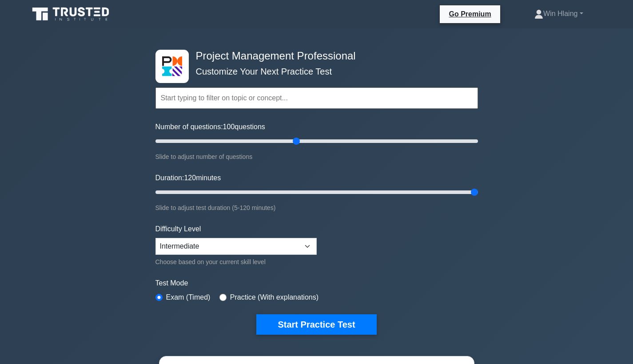
type input "90"
click at [298, 139] on input "Number of questions: 100 questions" at bounding box center [317, 141] width 323 height 11
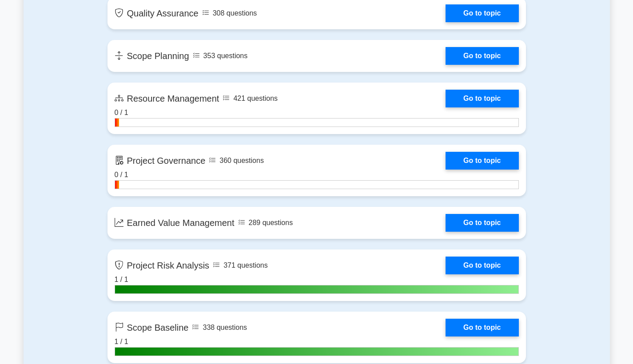
scroll to position [1464, 0]
